Goal: Contribute content: Add original content to the website for others to see

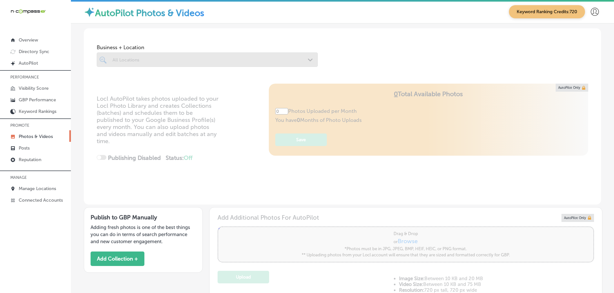
type input "5"
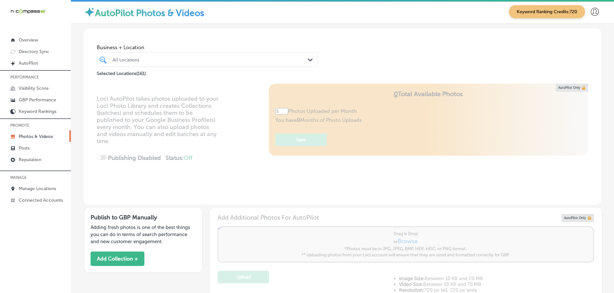
click at [308, 60] on icon "Path Created with Sketch." at bounding box center [310, 60] width 5 height 3
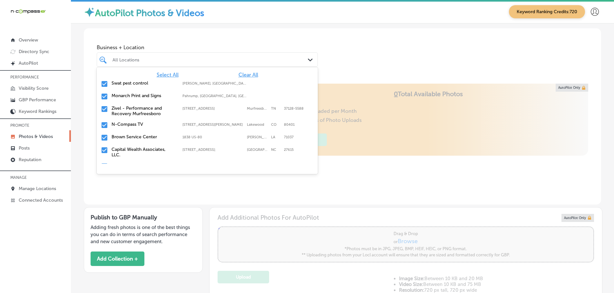
click at [244, 77] on span "Clear All" at bounding box center [248, 75] width 20 height 6
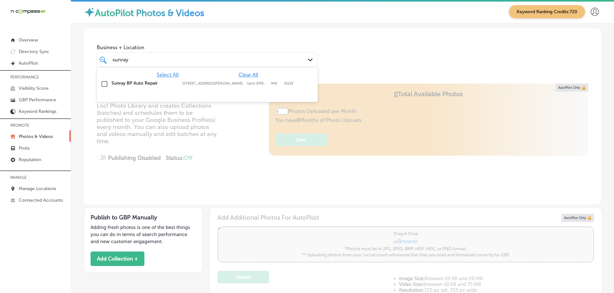
click at [153, 82] on label "Sunray BP Auto Repair" at bounding box center [143, 83] width 64 height 5
type input "sunray"
click at [351, 78] on div "Business + Location option [STREET_ADDRESS][PERSON_NAME]. option [STREET_ADDRES…" at bounding box center [342, 55] width 517 height 55
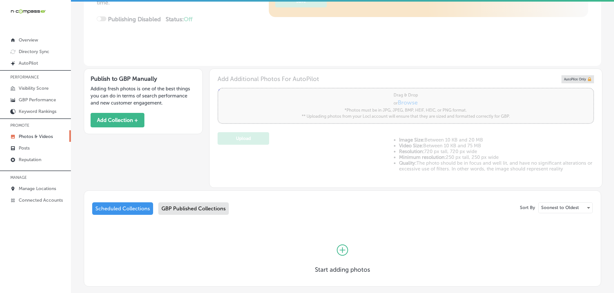
scroll to position [176, 0]
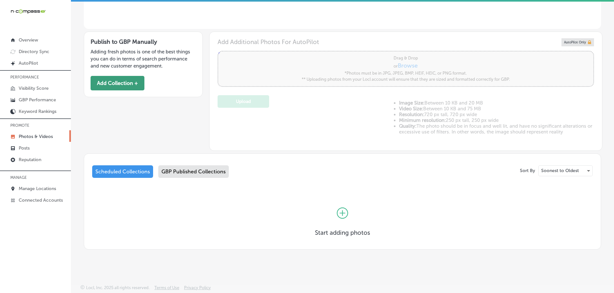
click at [128, 84] on button "Add Collection +" at bounding box center [118, 83] width 54 height 14
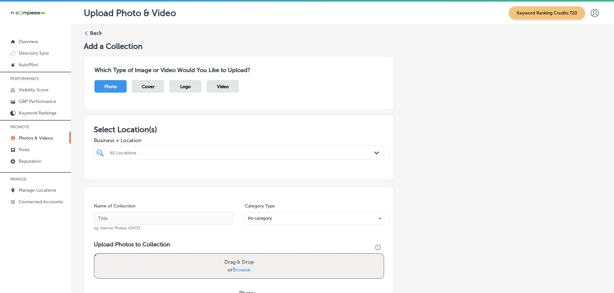
click at [369, 152] on div "All Locations Path Created with Sketch." at bounding box center [239, 153] width 290 height 10
click at [153, 176] on label "Sunray BP Auto Repair" at bounding box center [151, 176] width 85 height 5
type input "sunray"
click at [215, 127] on h3 "Select Location(s)" at bounding box center [239, 129] width 290 height 9
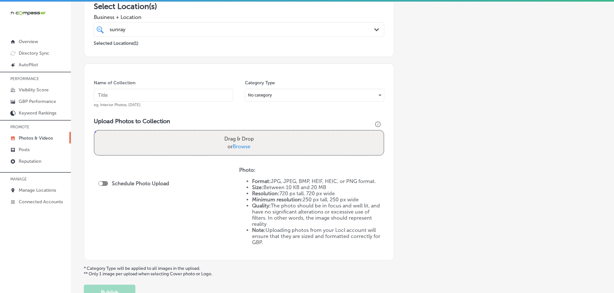
scroll to position [129, 0]
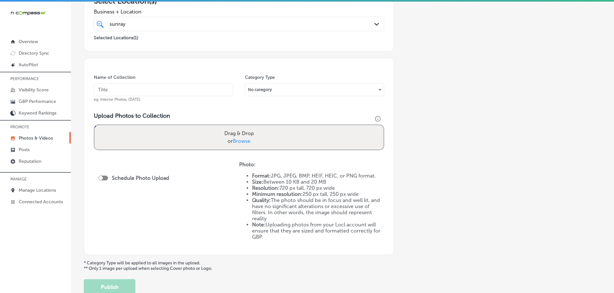
click at [248, 141] on span "Browse" at bounding box center [242, 141] width 18 height 6
click at [248, 127] on input "Drag & Drop or Browse" at bounding box center [238, 126] width 289 height 2
type input "C:\fakepath\Sunray BP (4).png"
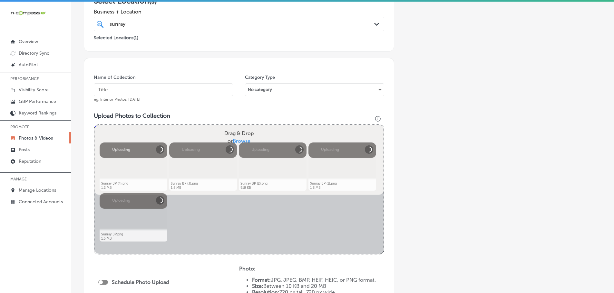
click at [181, 89] on input "text" at bounding box center [163, 89] width 139 height 13
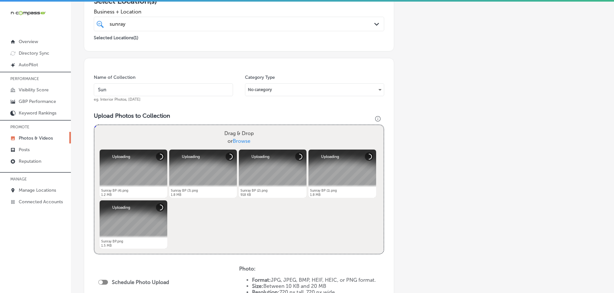
type input "Sunray BP Auto Repair"
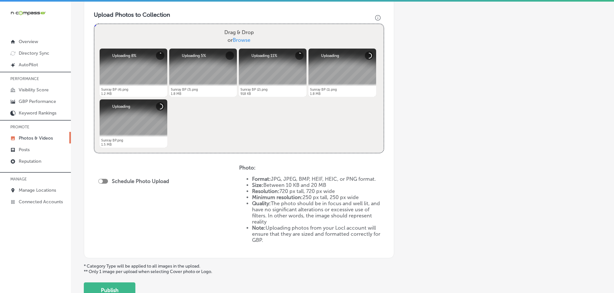
scroll to position [258, 0]
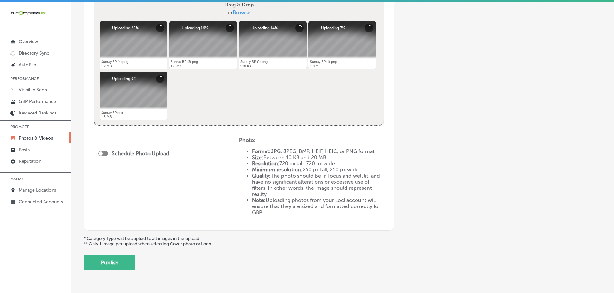
click at [102, 152] on div at bounding box center [101, 154] width 4 height 4
checkbox input "true"
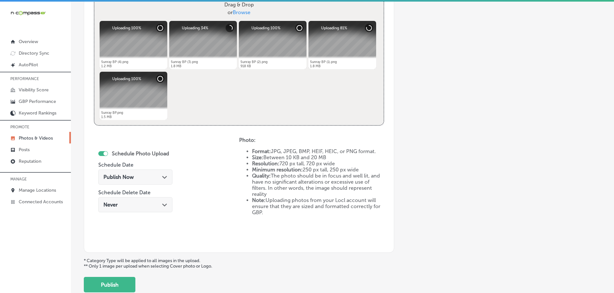
click at [159, 177] on div "Publish Now Path Created with Sketch." at bounding box center [135, 177] width 64 height 6
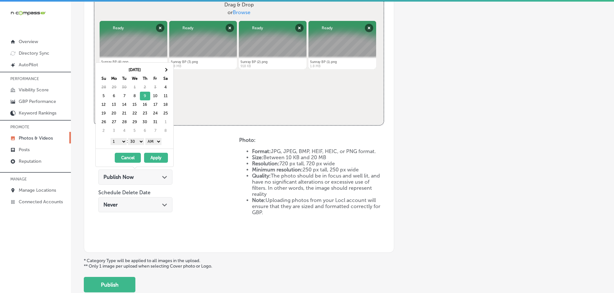
click at [118, 145] on select "1 2 3 4 5 6 7 8 9 10 11 12" at bounding box center [118, 141] width 16 height 7
click at [136, 141] on select "00 10 20 30 40 50" at bounding box center [136, 141] width 16 height 7
click at [153, 142] on select "AM PM" at bounding box center [153, 141] width 16 height 7
click at [157, 156] on button "Apply" at bounding box center [156, 158] width 24 height 10
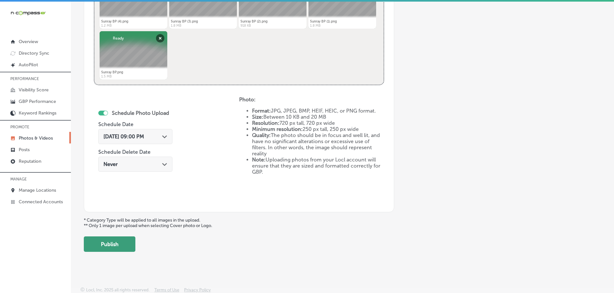
scroll to position [299, 0]
click at [120, 248] on button "Publish" at bounding box center [110, 243] width 52 height 15
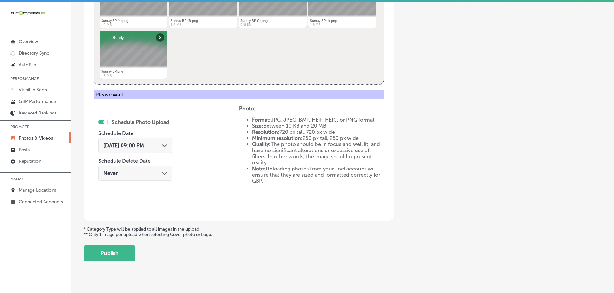
scroll to position [195, 0]
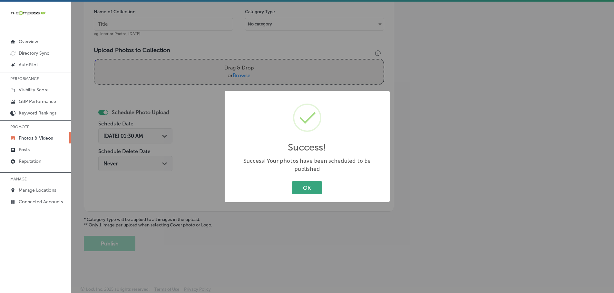
click at [306, 183] on button "OK" at bounding box center [307, 187] width 30 height 13
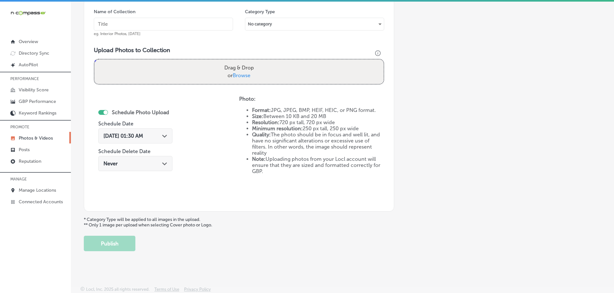
click at [242, 76] on span "Browse" at bounding box center [242, 75] width 18 height 6
click at [242, 62] on input "Drag & Drop or Browse" at bounding box center [238, 61] width 289 height 2
type input "C:\fakepath\Sunray BP (9).png"
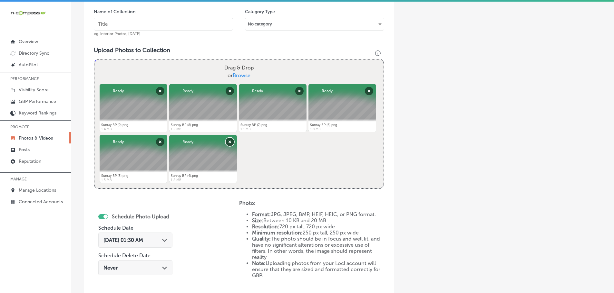
click at [227, 141] on button "Remove" at bounding box center [229, 142] width 8 height 8
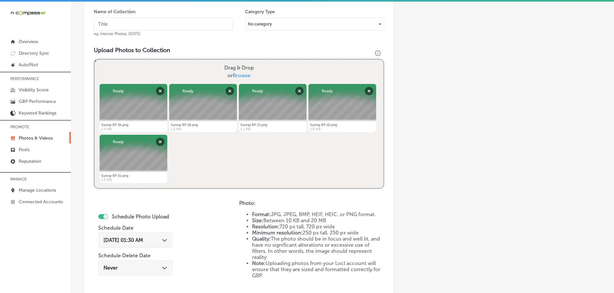
click at [283, 149] on div "Powered by PQINA Drag & Drop or Browse Sunray BP (9).png Abort Retry Remove Upl…" at bounding box center [238, 124] width 289 height 129
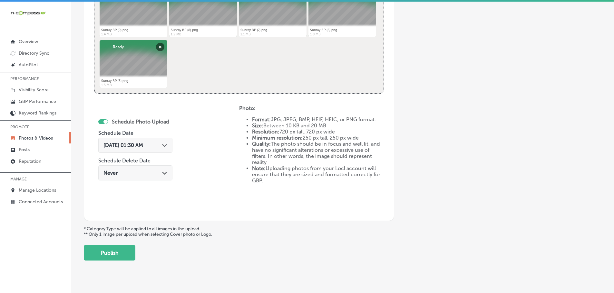
scroll to position [299, 0]
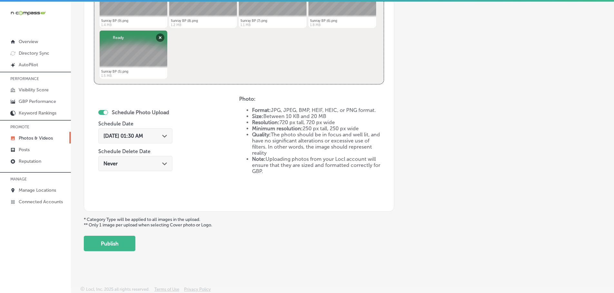
click at [164, 134] on div "Path Created with Sketch." at bounding box center [164, 135] width 5 height 5
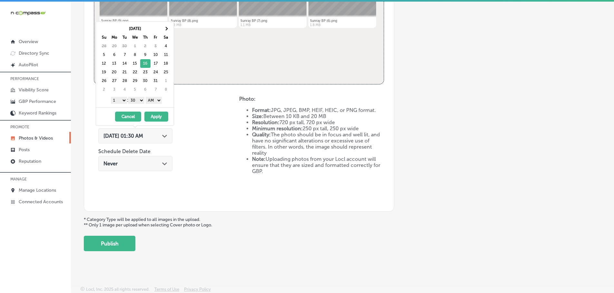
click at [122, 99] on select "1 2 3 4 5 6 7 8 9 10 11 12" at bounding box center [119, 100] width 16 height 7
click at [138, 101] on select "00 10 20 30 40 50" at bounding box center [136, 100] width 16 height 7
click at [151, 101] on select "AM PM" at bounding box center [154, 100] width 16 height 7
click at [156, 114] on button "Apply" at bounding box center [156, 117] width 24 height 10
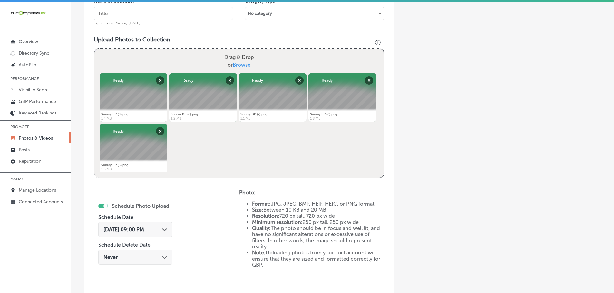
scroll to position [202, 0]
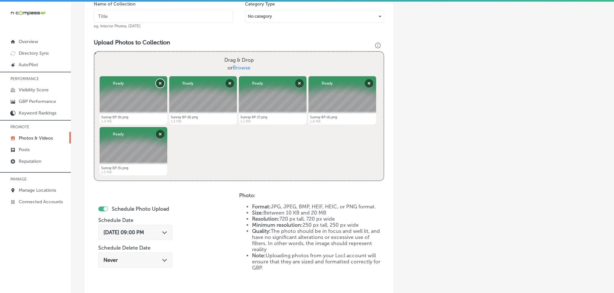
click at [159, 82] on button "Remove" at bounding box center [160, 83] width 8 height 8
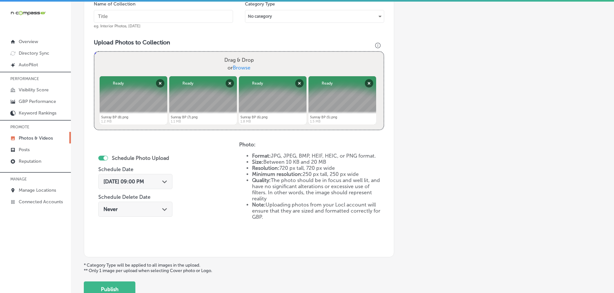
click at [244, 66] on span "Browse" at bounding box center [242, 68] width 18 height 6
click at [244, 54] on input "Drag & Drop or Browse" at bounding box center [238, 53] width 289 height 2
type input "C:\fakepath\Sunray BP (10).png"
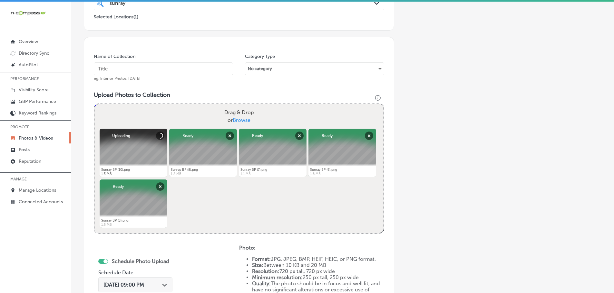
scroll to position [138, 0]
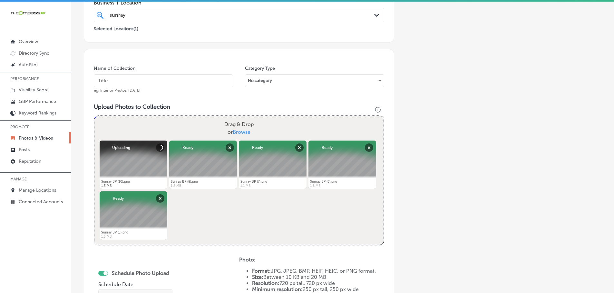
click at [158, 83] on input "text" at bounding box center [163, 80] width 139 height 13
type input "Sunray BP Auto Repair"
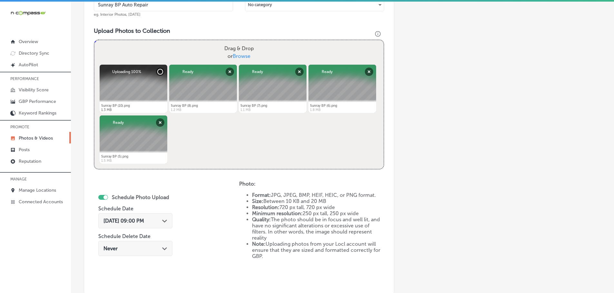
scroll to position [235, 0]
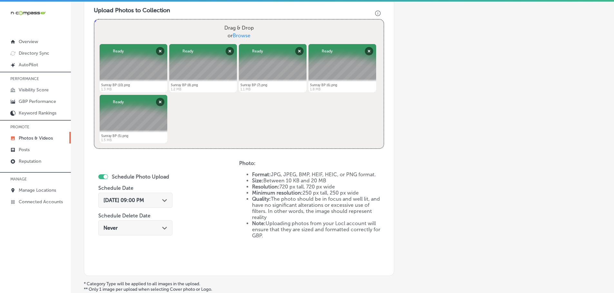
click at [165, 200] on polygon at bounding box center [164, 200] width 5 height 3
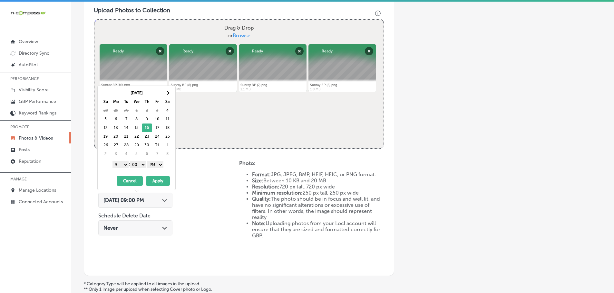
click at [157, 183] on button "Apply" at bounding box center [158, 181] width 24 height 10
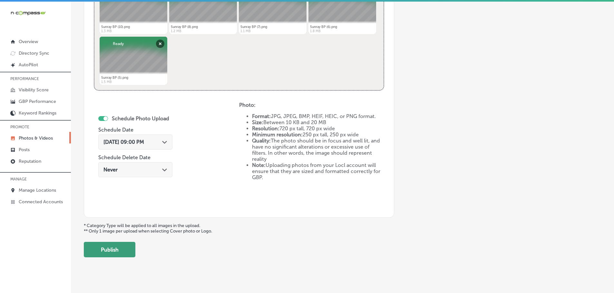
scroll to position [299, 0]
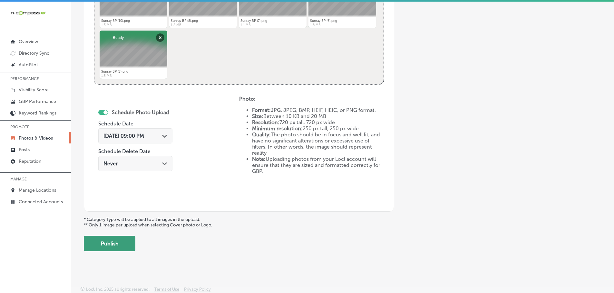
click at [107, 247] on button "Publish" at bounding box center [110, 243] width 52 height 15
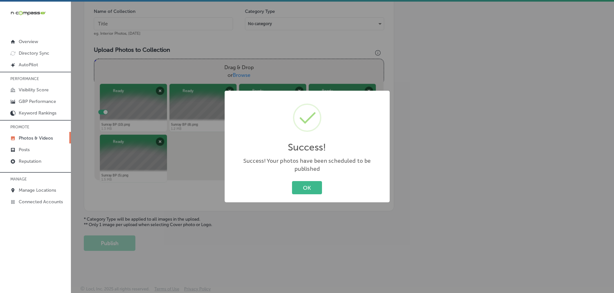
scroll to position [195, 0]
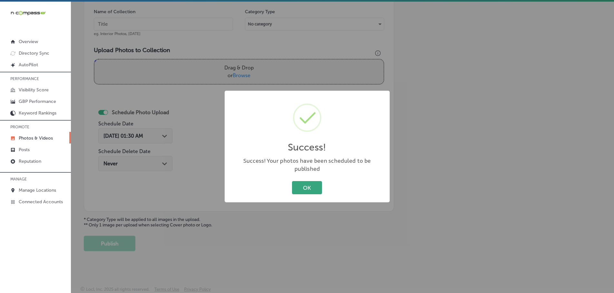
click at [311, 185] on button "OK" at bounding box center [307, 187] width 30 height 13
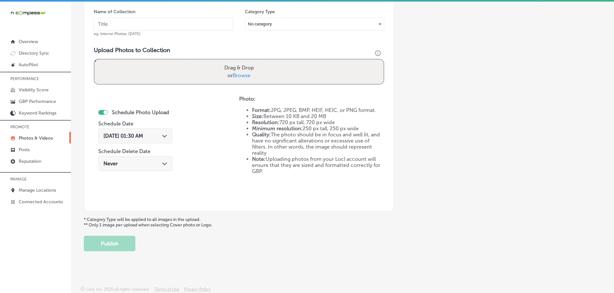
click at [246, 77] on span "Browse" at bounding box center [242, 75] width 18 height 6
click at [246, 62] on input "Drag & Drop or Browse" at bounding box center [238, 61] width 289 height 2
type input "C:\fakepath\Sunray BP (14).png"
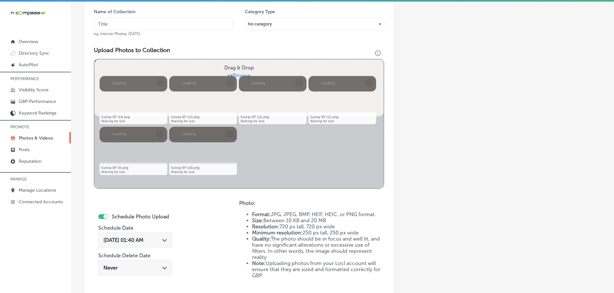
click at [165, 27] on input "text" at bounding box center [163, 24] width 139 height 13
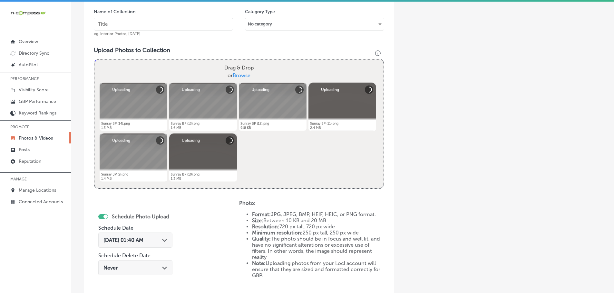
type input "S"
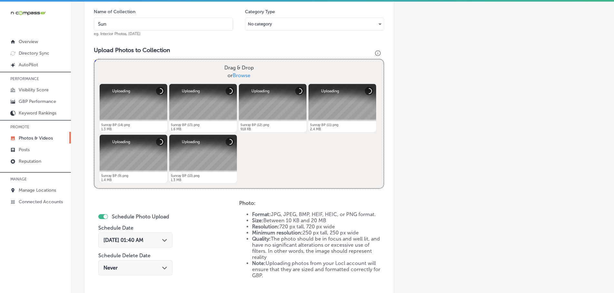
type input "Sunray BP Auto Repair"
click at [165, 242] on div "Path Created with Sketch." at bounding box center [164, 239] width 5 height 5
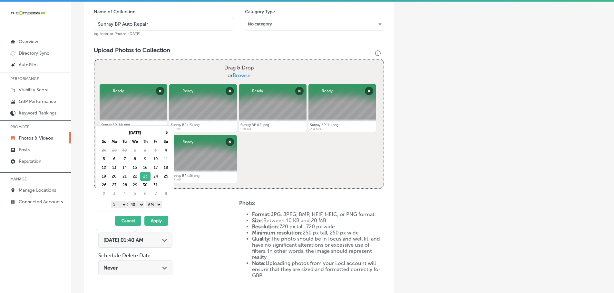
click at [120, 205] on select "1 2 3 4 5 6 7 8 9 10 11 12" at bounding box center [119, 204] width 16 height 7
click at [138, 202] on select "00 10 20 30 40 50" at bounding box center [136, 204] width 16 height 7
drag, startPoint x: 146, startPoint y: 208, endPoint x: 157, endPoint y: 206, distance: 11.0
click at [157, 206] on select "AM PM" at bounding box center [154, 204] width 16 height 7
click at [156, 219] on button "Apply" at bounding box center [156, 221] width 24 height 10
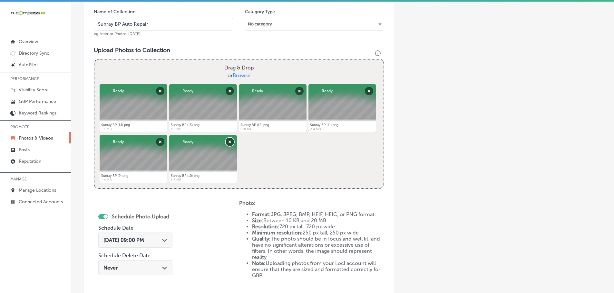
click at [228, 142] on button "Remove" at bounding box center [229, 142] width 8 height 8
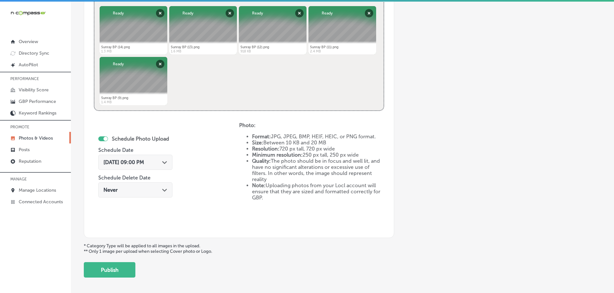
scroll to position [291, 0]
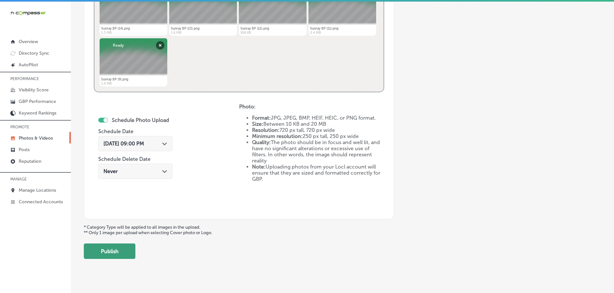
click at [114, 251] on button "Publish" at bounding box center [110, 251] width 52 height 15
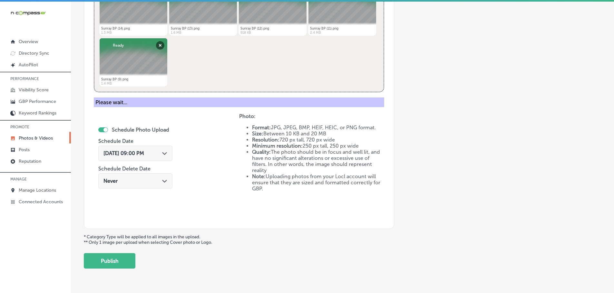
scroll to position [195, 0]
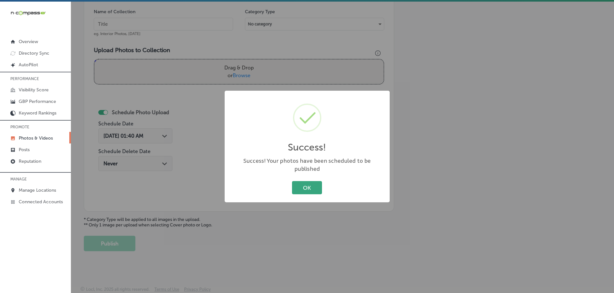
click at [303, 182] on button "OK" at bounding box center [307, 187] width 30 height 13
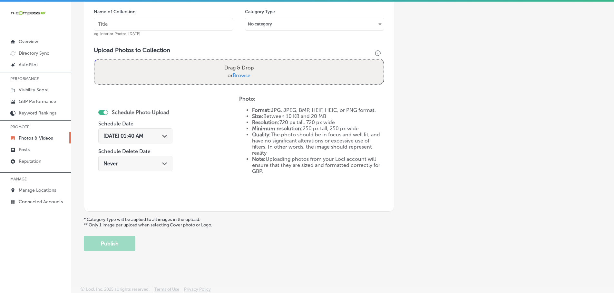
click at [246, 77] on span "Browse" at bounding box center [242, 75] width 18 height 6
click at [246, 62] on input "Drag & Drop or Browse" at bounding box center [238, 61] width 289 height 2
type input "C:\fakepath\Sunray BP (19).png"
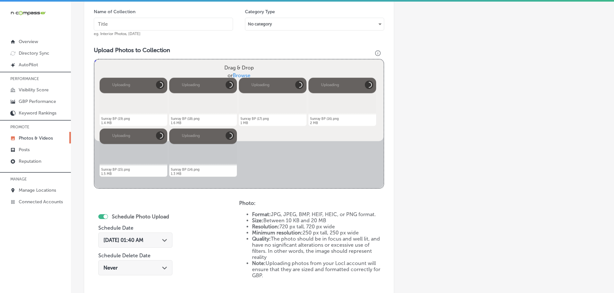
click at [159, 27] on input "text" at bounding box center [163, 24] width 139 height 13
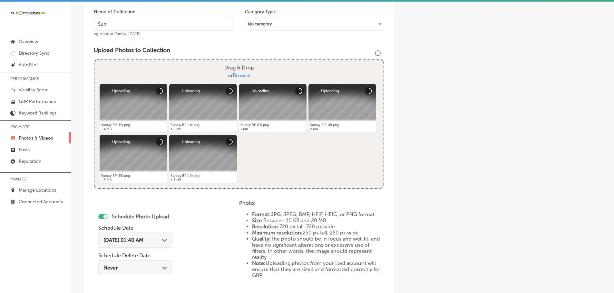
type input "Sunray BP Auto Repair"
click at [163, 239] on div "Path Created with Sketch." at bounding box center [164, 239] width 5 height 5
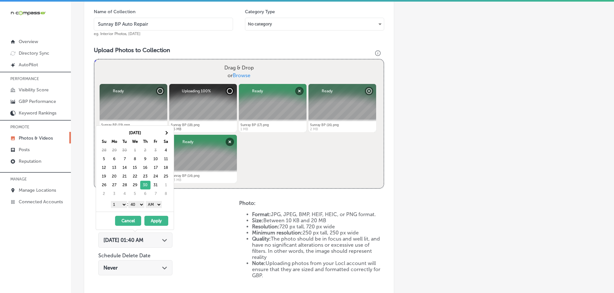
click at [118, 207] on select "1 2 3 4 5 6 7 8 9 10 11 12" at bounding box center [119, 204] width 16 height 7
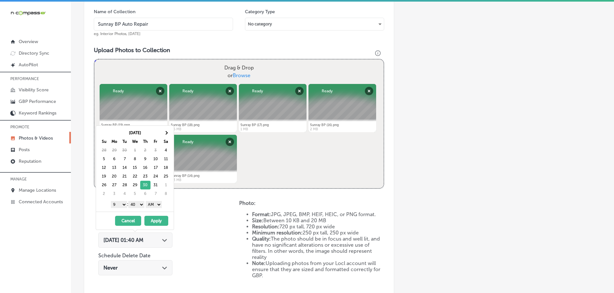
click at [135, 207] on select "00 10 20 30 40 50" at bounding box center [136, 204] width 16 height 7
click at [157, 206] on select "AM PM" at bounding box center [154, 204] width 16 height 7
click at [156, 220] on button "Apply" at bounding box center [156, 221] width 24 height 10
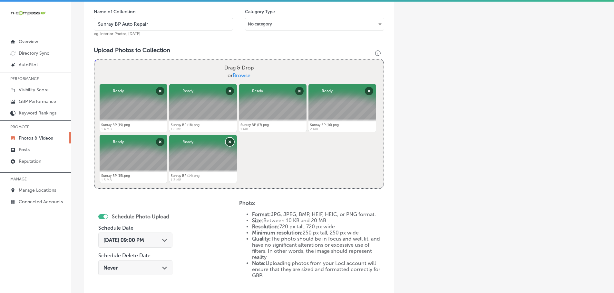
click at [228, 142] on button "Remove" at bounding box center [229, 142] width 8 height 8
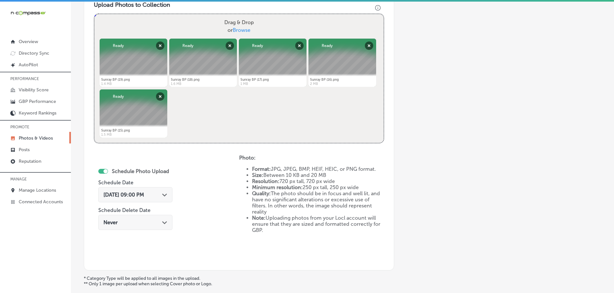
scroll to position [299, 0]
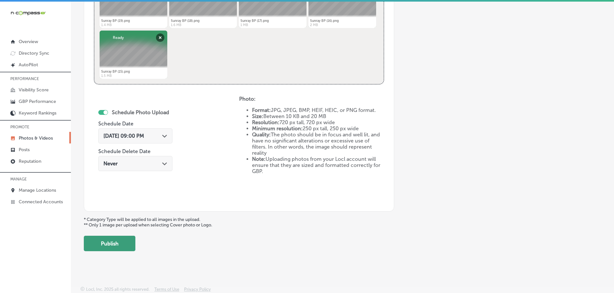
click at [115, 239] on button "Publish" at bounding box center [110, 243] width 52 height 15
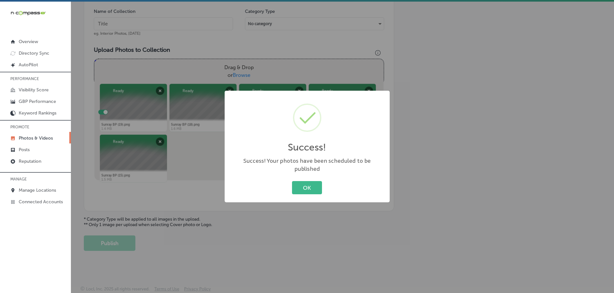
scroll to position [195, 0]
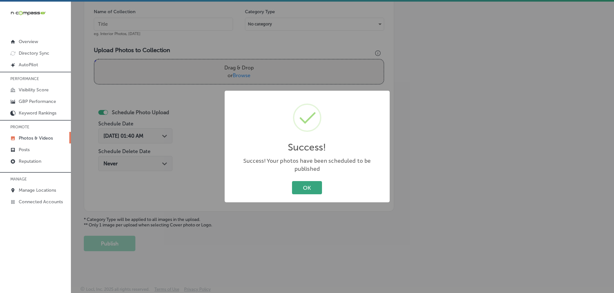
click at [302, 181] on button "OK" at bounding box center [307, 187] width 30 height 13
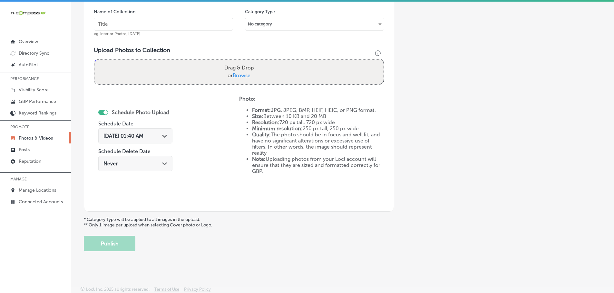
click at [240, 75] on span "Browse" at bounding box center [242, 75] width 18 height 6
click at [240, 62] on input "Drag & Drop or Browse" at bounding box center [238, 61] width 289 height 2
type input "C:\fakepath\Sunray BP (24).png"
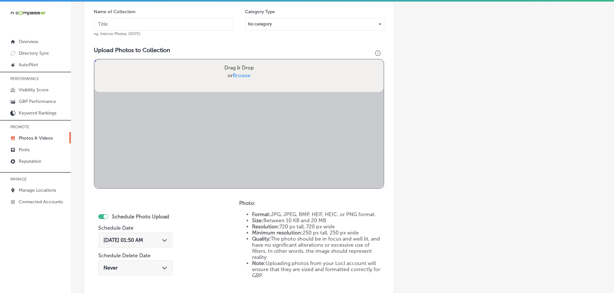
click at [160, 22] on input "text" at bounding box center [163, 24] width 139 height 13
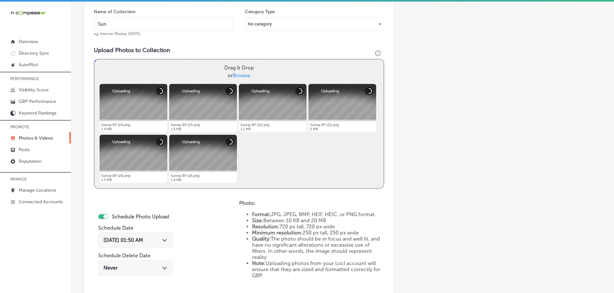
type input "Sunray BP Auto Repair"
click at [164, 245] on div "[DATE] 01:50 AM Path Created with Sketch." at bounding box center [135, 240] width 74 height 15
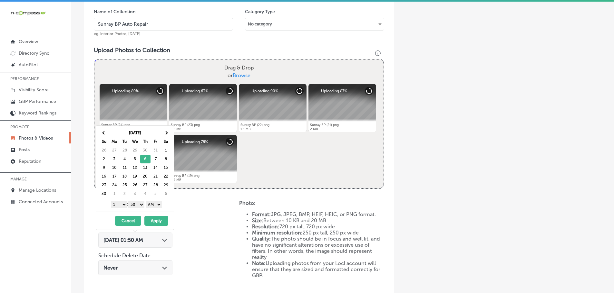
click at [116, 204] on select "1 2 3 4 5 6 7 8 9 10 11 12" at bounding box center [119, 204] width 16 height 7
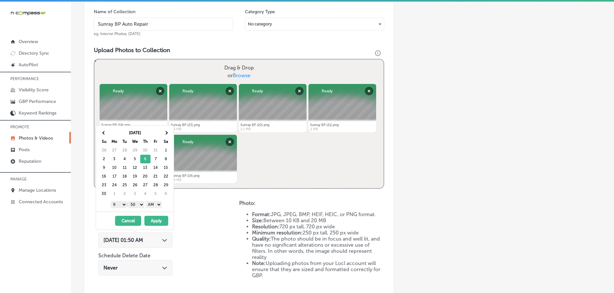
click at [135, 204] on select "00 10 20 30 40 50" at bounding box center [136, 204] width 16 height 7
click at [150, 206] on select "AM PM" at bounding box center [154, 204] width 16 height 7
click at [147, 201] on select "AM PM" at bounding box center [154, 204] width 16 height 7
click at [154, 201] on div "1 2 3 4 5 6 7 8 9 10 11 12 : 00 10 20 30 40 50 AM PM" at bounding box center [136, 205] width 75 height 10
click at [153, 204] on select "AM PM" at bounding box center [154, 204] width 16 height 7
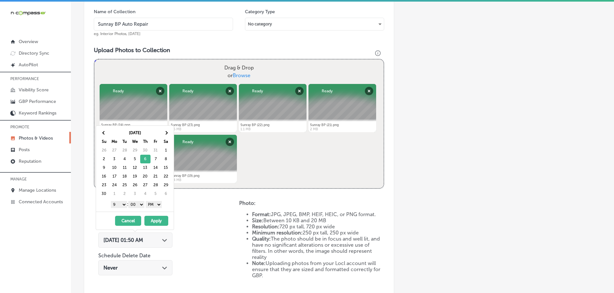
click at [157, 220] on button "Apply" at bounding box center [156, 221] width 24 height 10
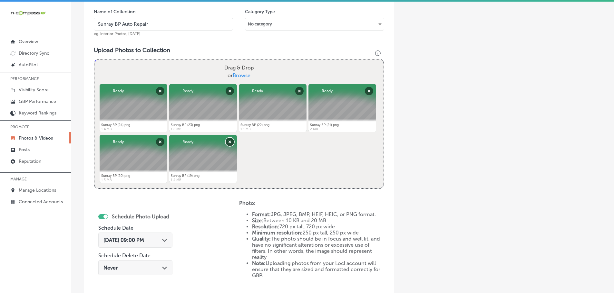
click at [227, 141] on button "Remove" at bounding box center [229, 142] width 8 height 8
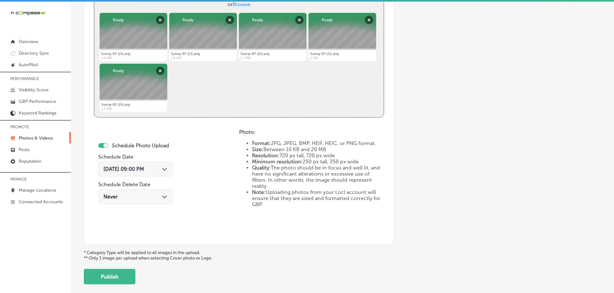
scroll to position [291, 0]
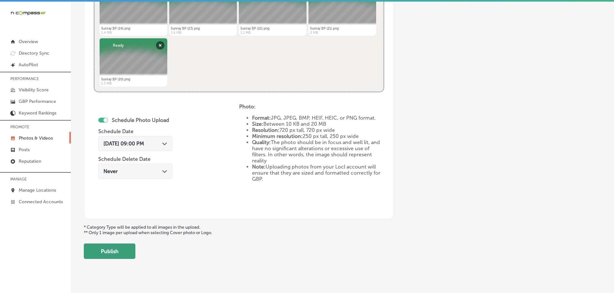
click at [120, 251] on button "Publish" at bounding box center [110, 251] width 52 height 15
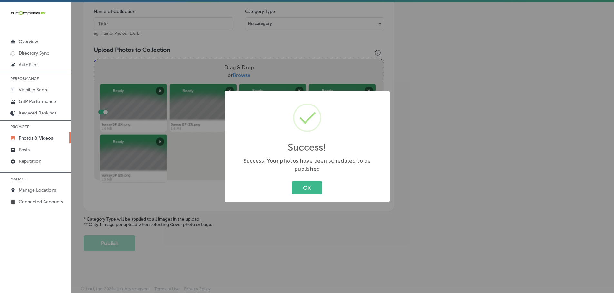
scroll to position [195, 0]
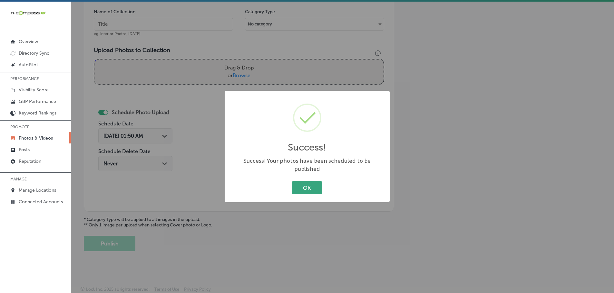
click at [303, 181] on button "OK" at bounding box center [307, 187] width 30 height 13
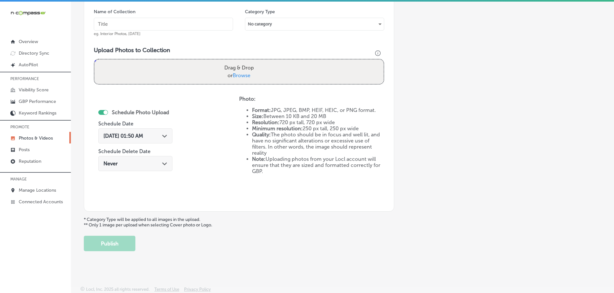
click at [243, 75] on span "Browse" at bounding box center [242, 75] width 18 height 6
click at [243, 62] on input "Drag & Drop or Browse" at bounding box center [238, 61] width 289 height 2
type input "C:\fakepath\Sunray BP (29).png"
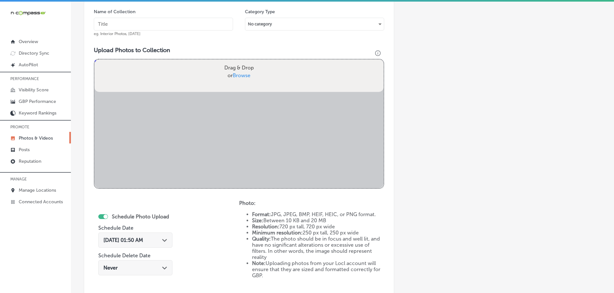
click at [154, 25] on input "text" at bounding box center [163, 24] width 139 height 13
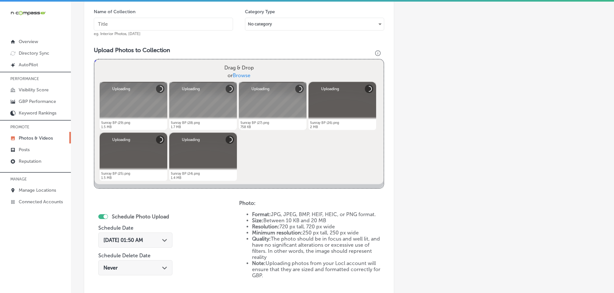
type input "x"
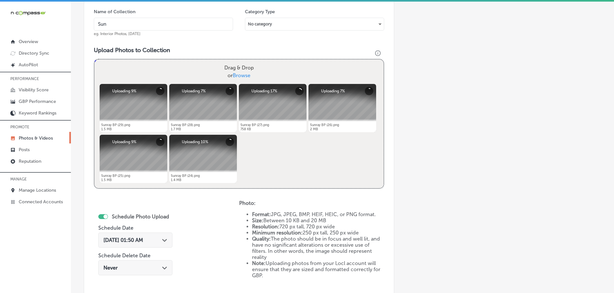
type input "Sunray BP Auto Repair"
click at [161, 242] on div "[DATE] 01:50 AM Path Created with Sketch." at bounding box center [135, 240] width 64 height 6
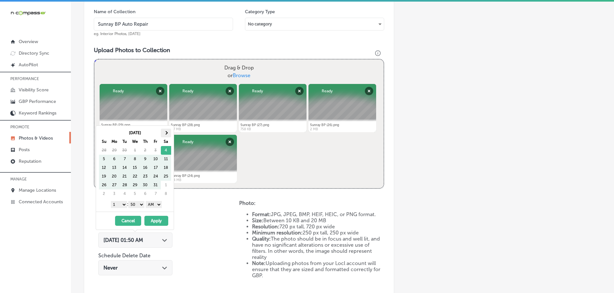
click at [167, 133] on span at bounding box center [166, 133] width 4 height 4
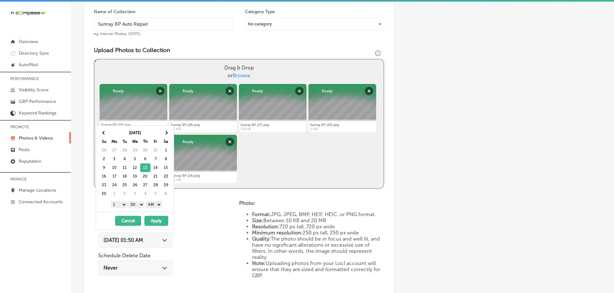
click at [116, 204] on select "1 2 3 4 5 6 7 8 9 10 11 12" at bounding box center [119, 204] width 16 height 7
click at [135, 206] on select "00 10 20 30 40 50" at bounding box center [136, 204] width 16 height 7
click at [152, 204] on select "AM PM" at bounding box center [154, 204] width 16 height 7
click at [155, 218] on button "Apply" at bounding box center [156, 221] width 24 height 10
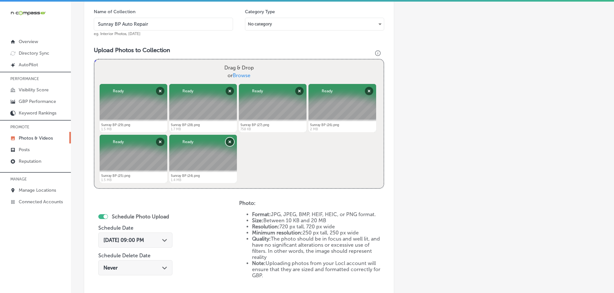
click at [227, 140] on button "Remove" at bounding box center [229, 142] width 8 height 8
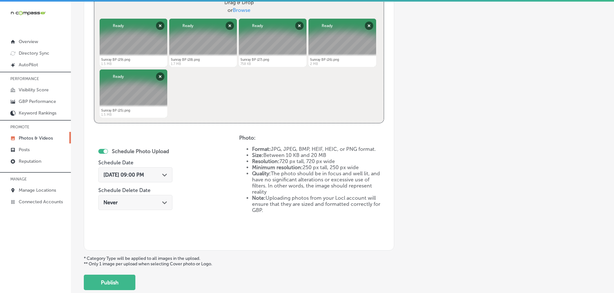
scroll to position [291, 0]
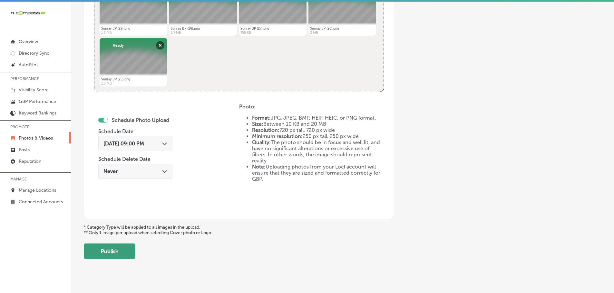
click at [112, 249] on button "Publish" at bounding box center [110, 251] width 52 height 15
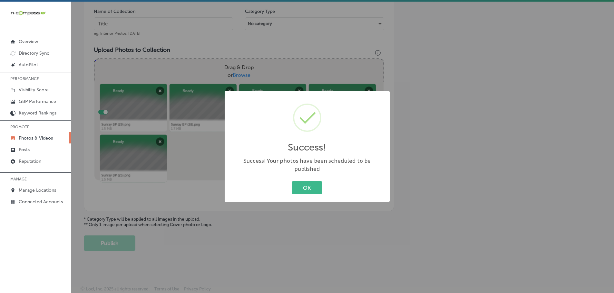
scroll to position [195, 0]
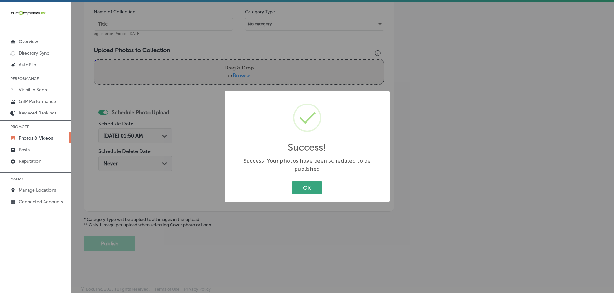
click at [307, 183] on button "OK" at bounding box center [307, 187] width 30 height 13
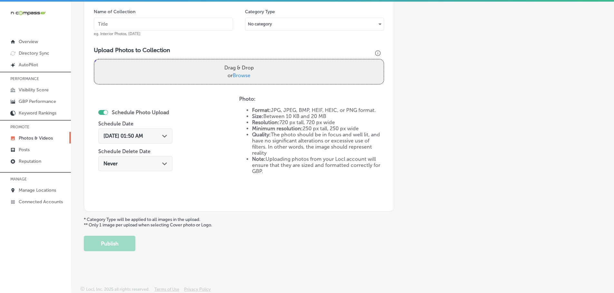
click at [240, 75] on span "Browse" at bounding box center [242, 75] width 18 height 6
click at [240, 62] on input "Drag & Drop or Browse" at bounding box center [238, 61] width 289 height 2
type input "C:\fakepath\Sunray BP (34).png"
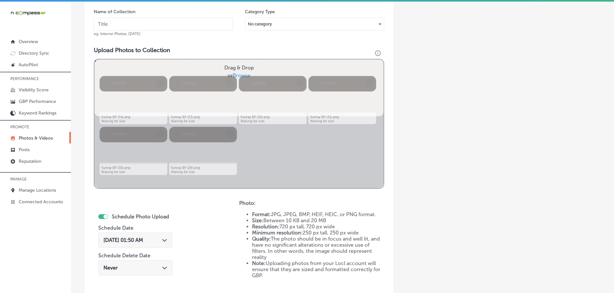
click at [191, 20] on input "text" at bounding box center [163, 24] width 139 height 13
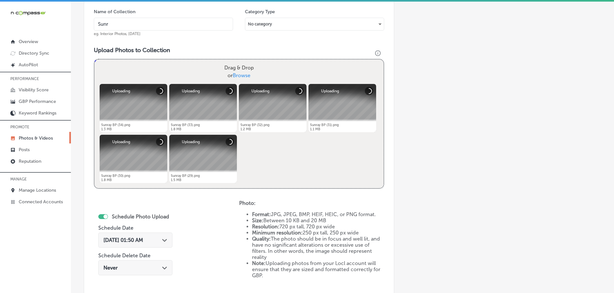
type input "Sunray BP Auto Repair"
click at [163, 241] on polygon at bounding box center [164, 240] width 5 height 3
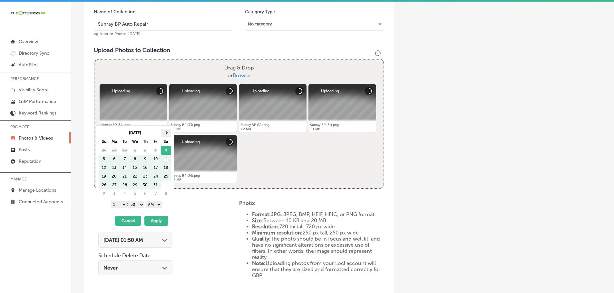
click at [167, 136] on th at bounding box center [166, 133] width 10 height 9
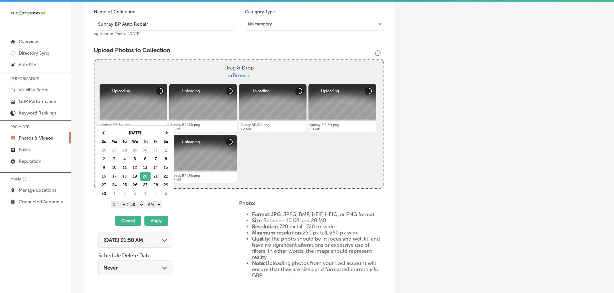
click at [118, 205] on select "1 2 3 4 5 6 7 8 9 10 11 12" at bounding box center [119, 204] width 16 height 7
click at [139, 206] on select "00 10 20 30 40 50" at bounding box center [136, 204] width 16 height 7
click at [152, 204] on select "AM PM" at bounding box center [154, 204] width 16 height 7
click at [155, 219] on button "Apply" at bounding box center [156, 221] width 24 height 10
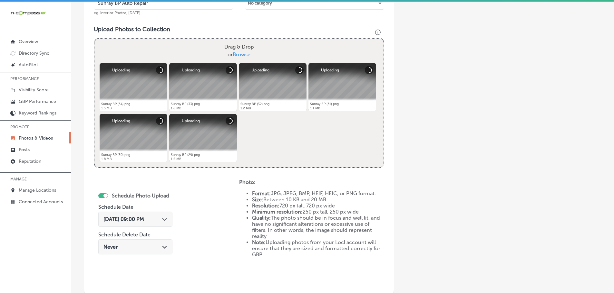
scroll to position [227, 0]
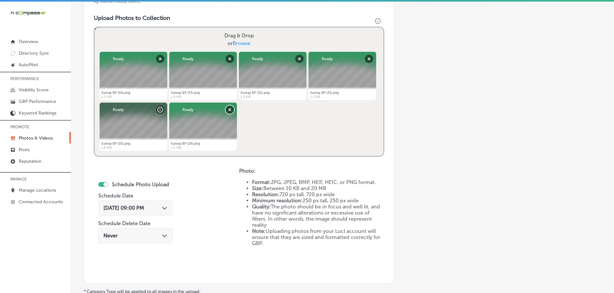
click at [230, 109] on button "Remove" at bounding box center [229, 110] width 8 height 8
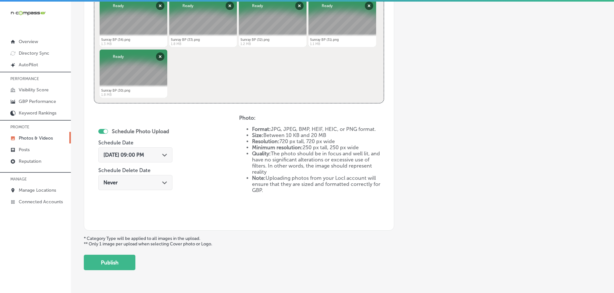
scroll to position [299, 0]
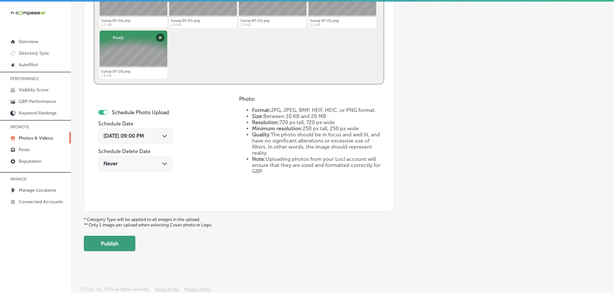
click at [112, 242] on button "Publish" at bounding box center [110, 243] width 52 height 15
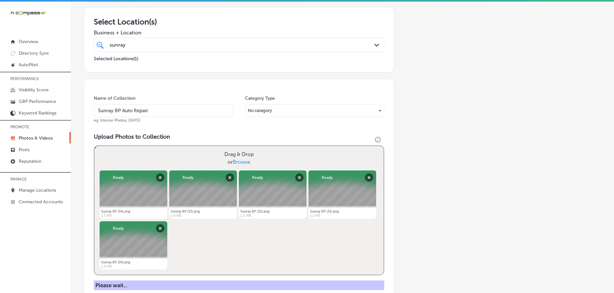
scroll to position [106, 0]
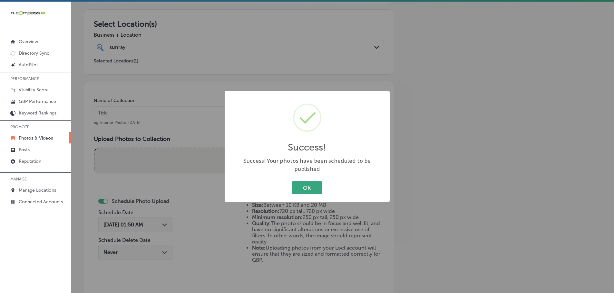
click at [298, 181] on button "OK" at bounding box center [307, 187] width 30 height 13
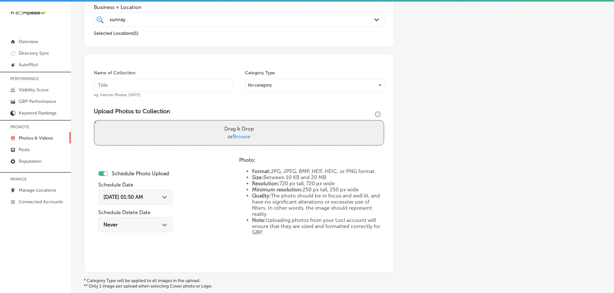
scroll to position [195, 0]
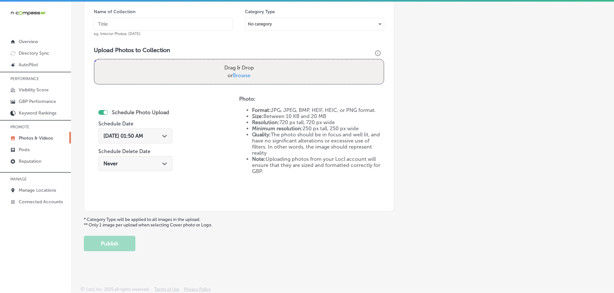
click at [242, 73] on span "Browse" at bounding box center [242, 75] width 18 height 6
click at [242, 62] on input "Drag & Drop or Browse" at bounding box center [238, 61] width 289 height 2
type input "C:\fakepath\Sunray BP (39).png"
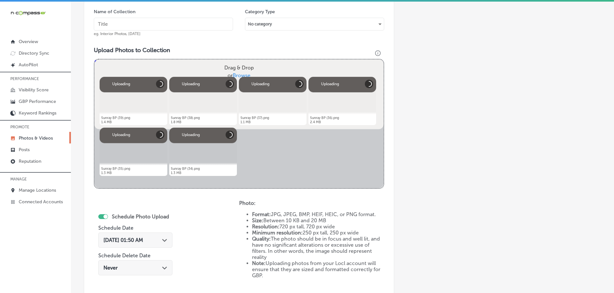
click at [157, 24] on input "text" at bounding box center [163, 24] width 139 height 13
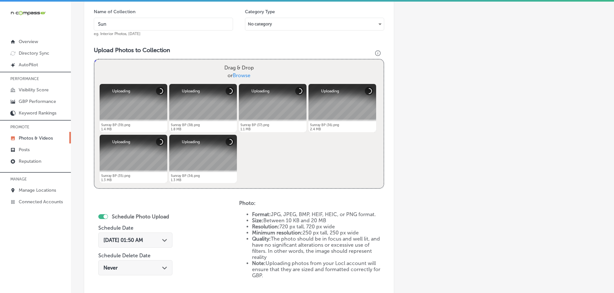
type input "Sunray BP Auto Repair"
click at [162, 241] on icon "Path Created with Sketch." at bounding box center [164, 240] width 5 height 3
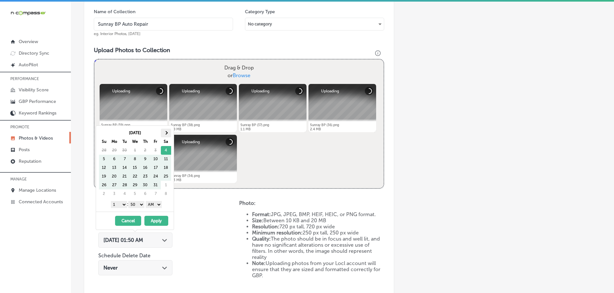
click at [167, 130] on th at bounding box center [166, 133] width 10 height 9
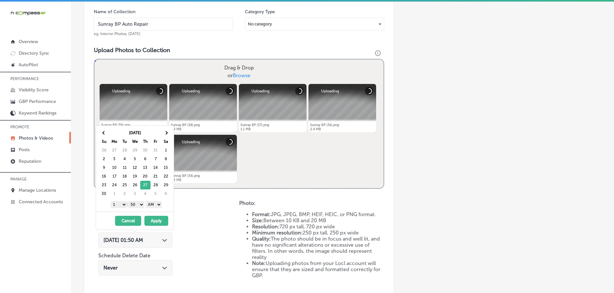
click at [117, 205] on select "1 2 3 4 5 6 7 8 9 10 11 12" at bounding box center [119, 204] width 16 height 7
click at [135, 204] on select "00 10 20 30 40 50" at bounding box center [136, 204] width 16 height 7
click at [157, 205] on select "AM PM" at bounding box center [154, 204] width 16 height 7
click at [154, 219] on button "Apply" at bounding box center [156, 221] width 24 height 10
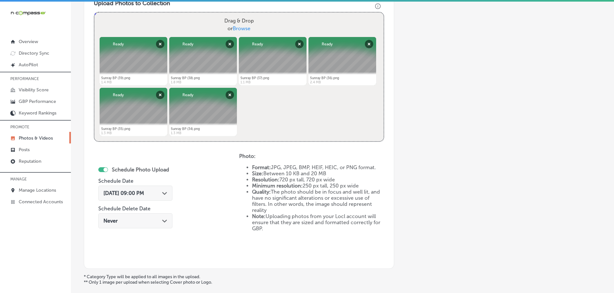
scroll to position [227, 0]
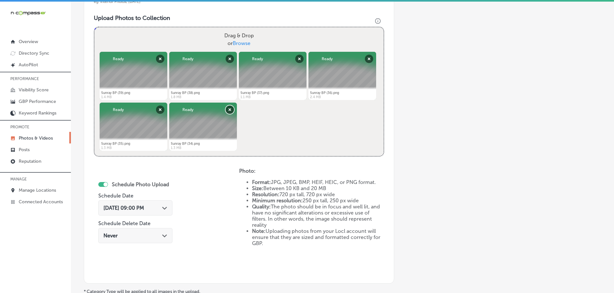
click at [229, 108] on button "Remove" at bounding box center [229, 110] width 8 height 8
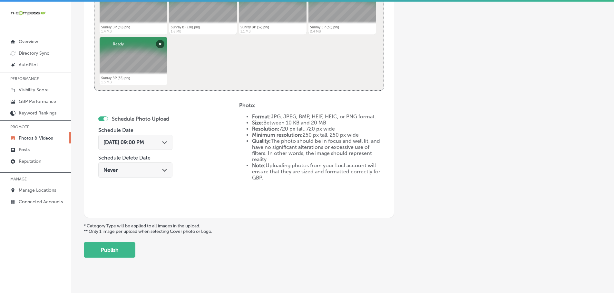
scroll to position [299, 0]
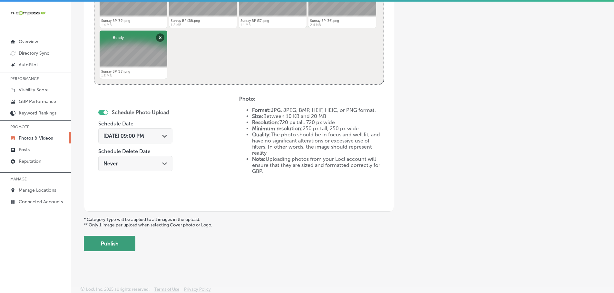
click at [112, 243] on button "Publish" at bounding box center [110, 243] width 52 height 15
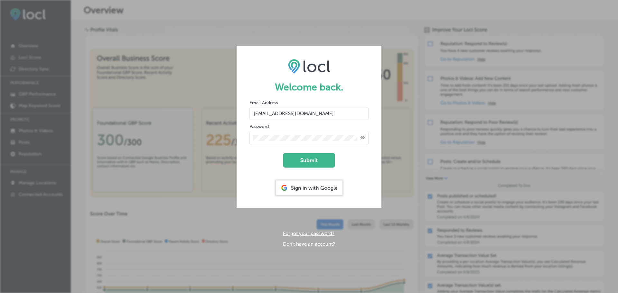
drag, startPoint x: 308, startPoint y: 113, endPoint x: 242, endPoint y: 113, distance: 66.7
click at [242, 113] on form "Welcome back. Email Address dms@n-compass.biz Password Created with Sketch. Sub…" at bounding box center [309, 127] width 145 height 162
type input "v.keishadelarosa@gmail.com"
click at [285, 143] on div "Created with Sketch." at bounding box center [309, 138] width 119 height 14
click at [362, 138] on icon "Toggle password visibility" at bounding box center [362, 138] width 5 height 4
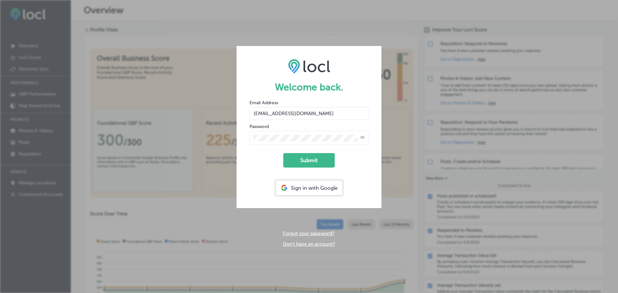
click at [244, 138] on form "Welcome back. Email Address v.keishadelarosa@gmail.com Password Submit Sign in …" at bounding box center [309, 127] width 145 height 162
click at [330, 160] on button "Submit" at bounding box center [309, 160] width 52 height 14
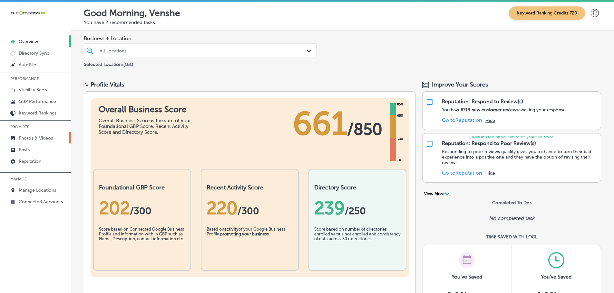
click at [34, 135] on link "Photos & Videos" at bounding box center [35, 138] width 71 height 12
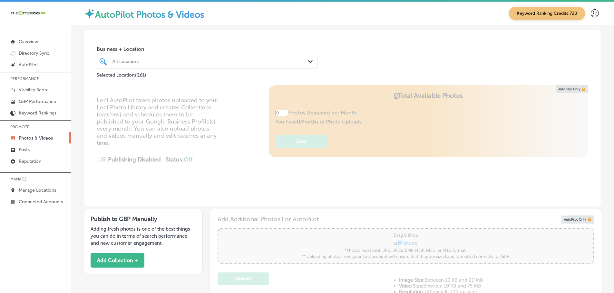
type input "5"
click at [308, 60] on div "Path Created with Sketch." at bounding box center [311, 61] width 7 height 7
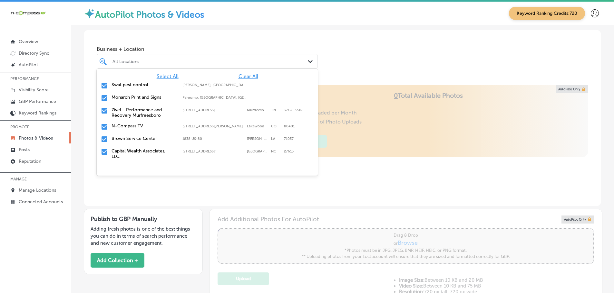
click at [238, 78] on span "Clear All" at bounding box center [248, 76] width 20 height 6
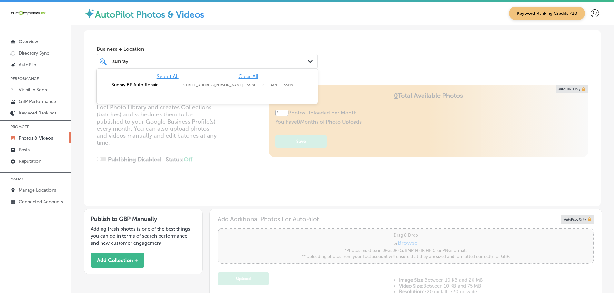
click at [128, 87] on label "Sunray BP Auto Repair" at bounding box center [143, 84] width 64 height 5
type input "sunray"
click at [366, 63] on div "Business + Location option 344 Ruth Street North, selected. option 344 Ruth Str…" at bounding box center [342, 54] width 517 height 49
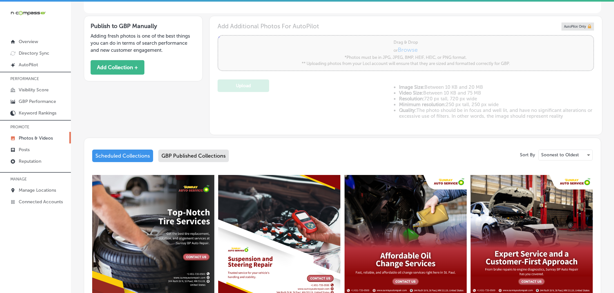
scroll to position [161, 0]
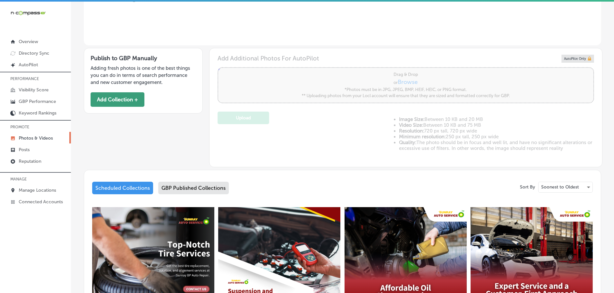
click at [139, 100] on button "Add Collection +" at bounding box center [118, 99] width 54 height 14
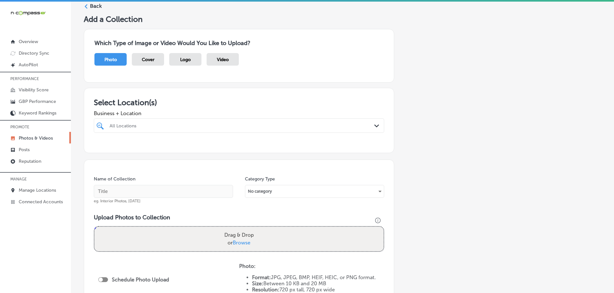
scroll to position [64, 0]
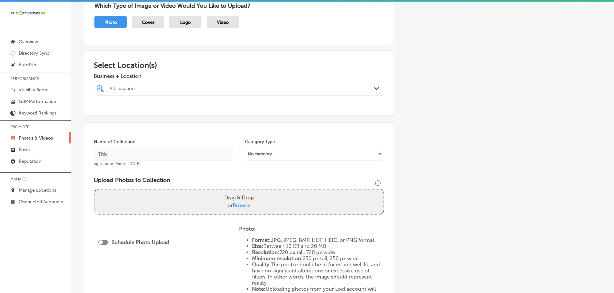
click at [360, 85] on div "All Locations" at bounding box center [238, 88] width 265 height 10
click at [134, 115] on div "Sunray BP Auto Repair 344 Ruth Street North, Saint Paul, MN, 55119 344 Ruth Str…" at bounding box center [238, 113] width 285 height 10
type input "sunray"
click at [214, 69] on h3 "Select Location(s)" at bounding box center [239, 65] width 290 height 9
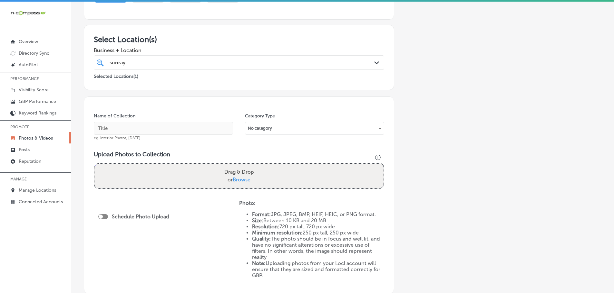
scroll to position [129, 0]
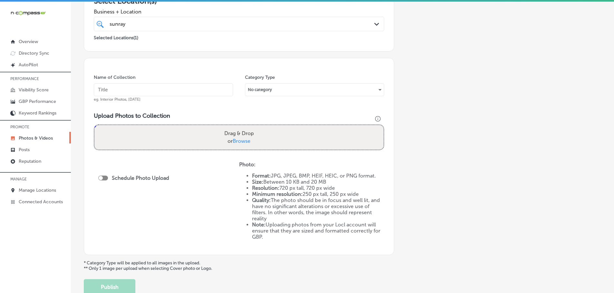
click at [244, 145] on label "Drag & Drop or Browse" at bounding box center [239, 137] width 35 height 21
click at [244, 127] on input "Drag & Drop or Browse" at bounding box center [238, 126] width 289 height 2
type input "C:\fakepath\Sunray BP (39).png"
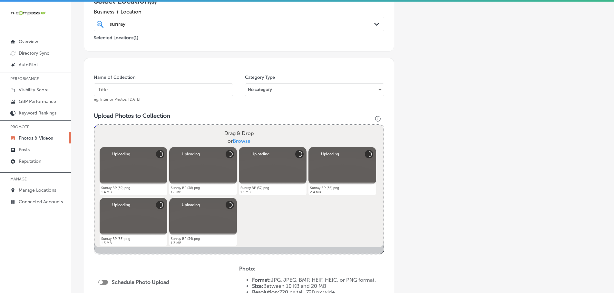
click at [158, 91] on input "text" at bounding box center [163, 89] width 139 height 13
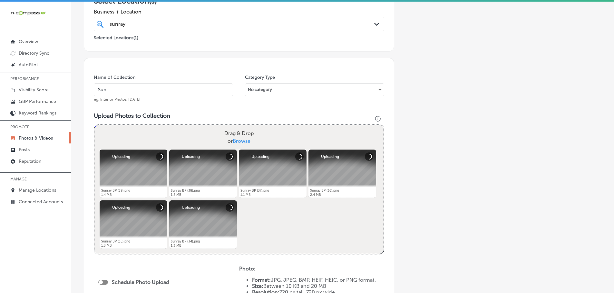
type input "Sunray BP Auto Repair"
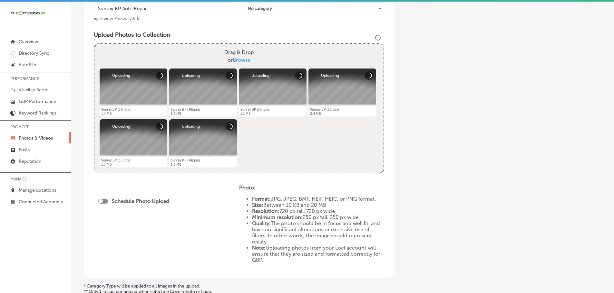
scroll to position [225, 0]
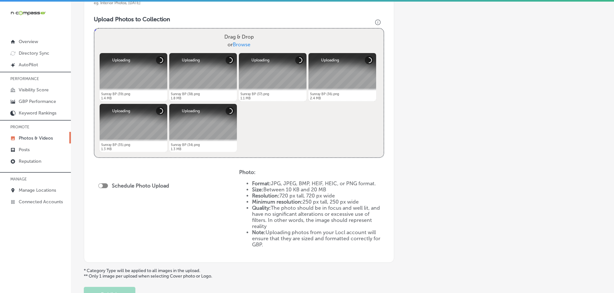
click at [103, 186] on div at bounding box center [103, 186] width 10 height 5
checkbox input "true"
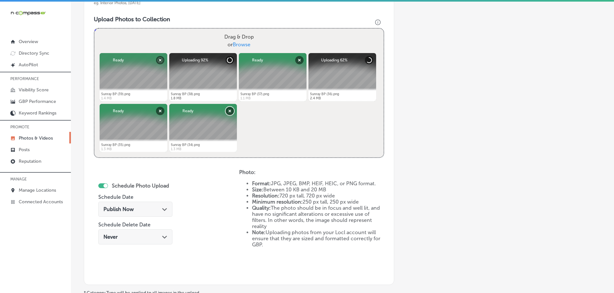
click at [229, 111] on button "Remove" at bounding box center [229, 111] width 8 height 8
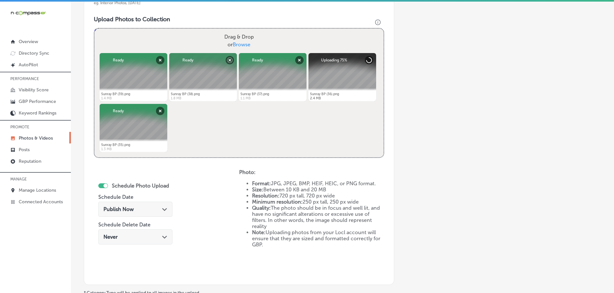
click at [159, 209] on div "Publish Now Path Created with Sketch." at bounding box center [135, 209] width 64 height 6
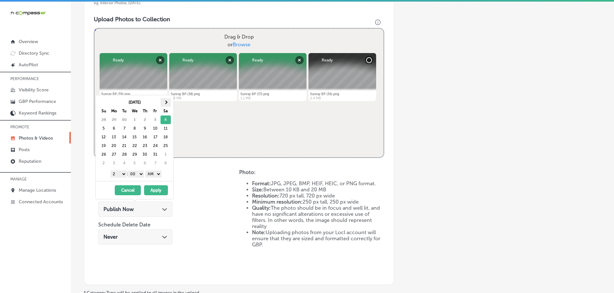
click at [166, 104] on th at bounding box center [165, 102] width 10 height 9
click at [117, 175] on select "1 2 3 4 5 6 7 8 9 10 11 12" at bounding box center [118, 174] width 16 height 7
click at [150, 174] on select "AM PM" at bounding box center [153, 174] width 16 height 7
click at [146, 171] on select "AM PM" at bounding box center [153, 174] width 16 height 7
click at [153, 173] on select "AM PM" at bounding box center [153, 174] width 16 height 7
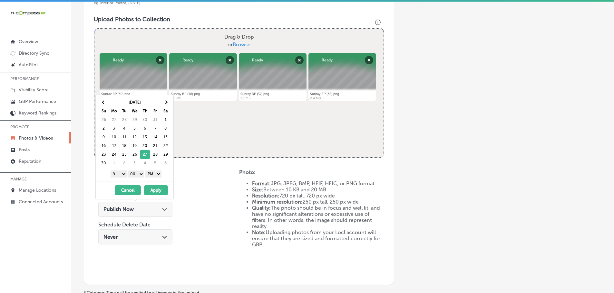
click at [160, 191] on button "Apply" at bounding box center [156, 191] width 24 height 10
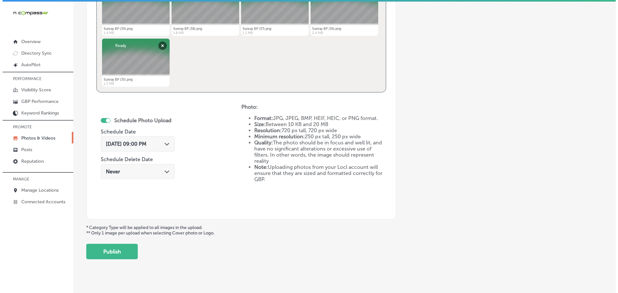
scroll to position [299, 0]
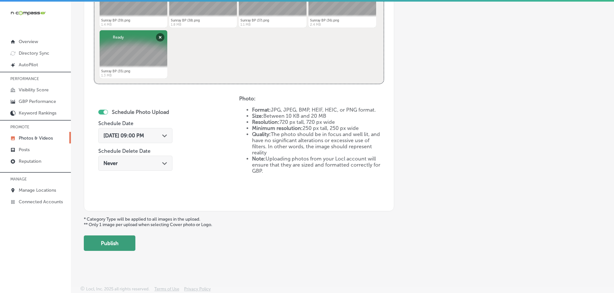
click at [131, 249] on button "Publish" at bounding box center [110, 243] width 52 height 15
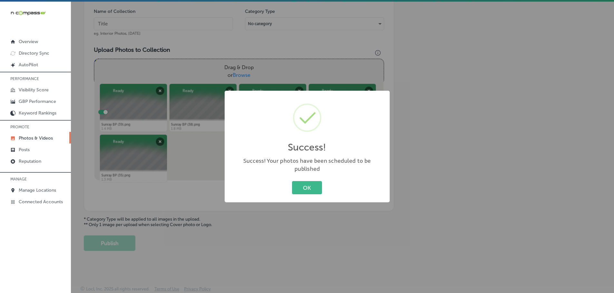
scroll to position [195, 0]
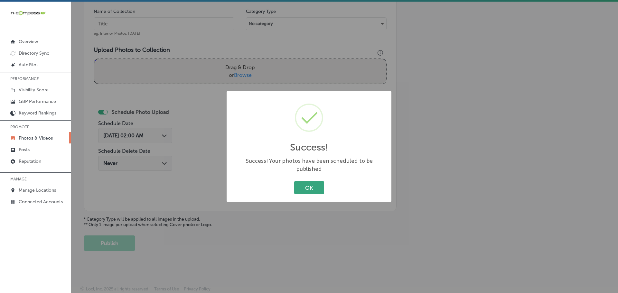
click at [314, 184] on button "OK" at bounding box center [309, 187] width 30 height 13
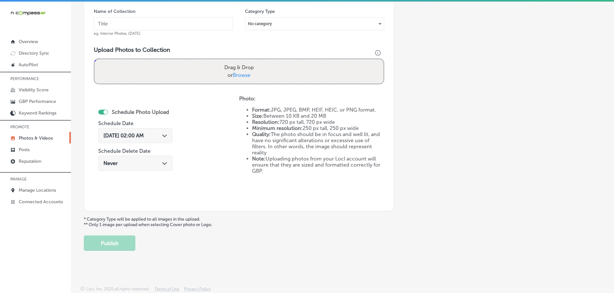
click at [239, 74] on span "Browse" at bounding box center [242, 75] width 18 height 6
click at [239, 61] on input "Drag & Drop or Browse" at bounding box center [238, 60] width 289 height 2
type input "C:\fakepath\Sunray BP (44).png"
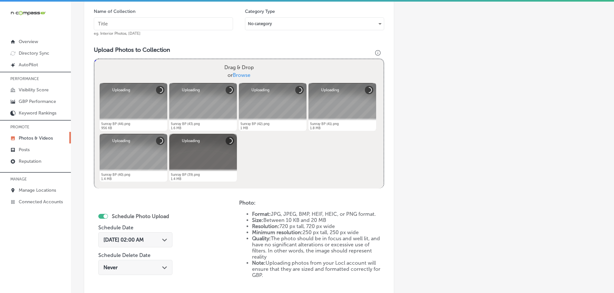
click at [140, 26] on input "text" at bounding box center [163, 23] width 139 height 13
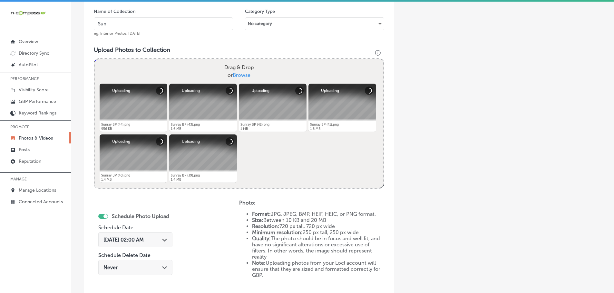
type input "Sunray BP Auto Repair"
click at [165, 242] on polygon at bounding box center [164, 240] width 5 height 3
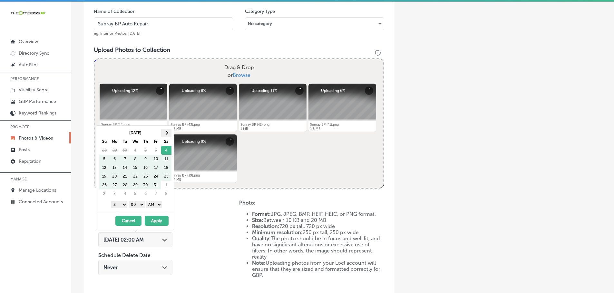
click at [166, 134] on span at bounding box center [166, 133] width 4 height 4
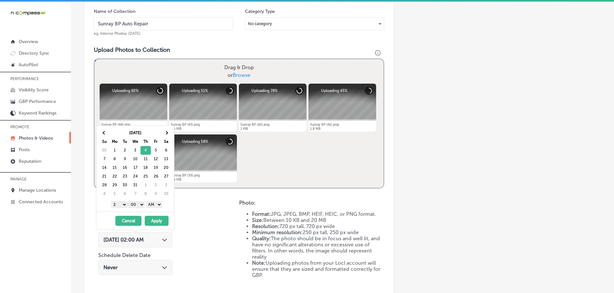
click at [117, 205] on select "1 2 3 4 5 6 7 8 9 10 11 12" at bounding box center [119, 204] width 16 height 7
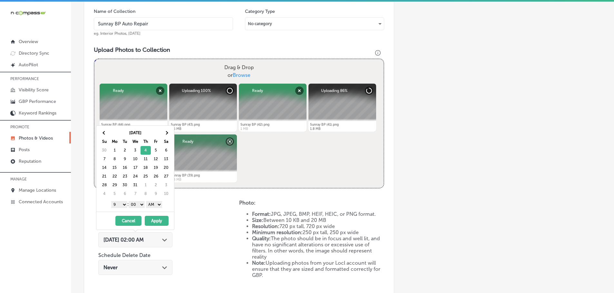
click at [157, 205] on select "AM PM" at bounding box center [154, 204] width 16 height 7
click at [159, 219] on button "Apply" at bounding box center [157, 221] width 24 height 10
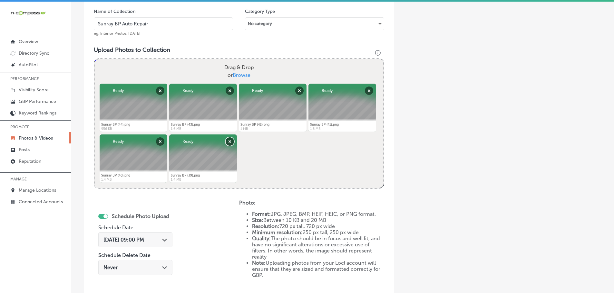
click at [230, 141] on button "Remove" at bounding box center [229, 142] width 8 height 8
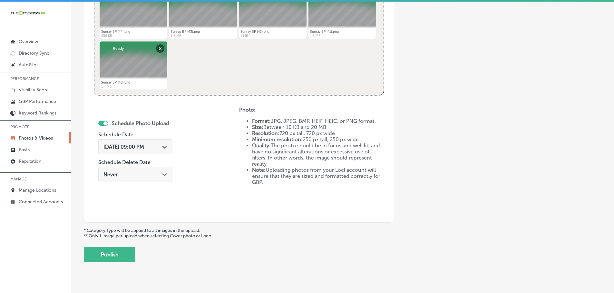
scroll to position [292, 0]
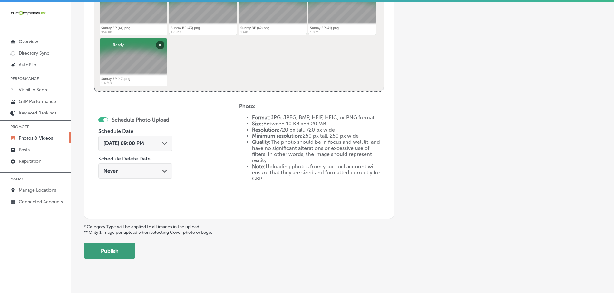
click at [121, 250] on button "Publish" at bounding box center [110, 251] width 52 height 15
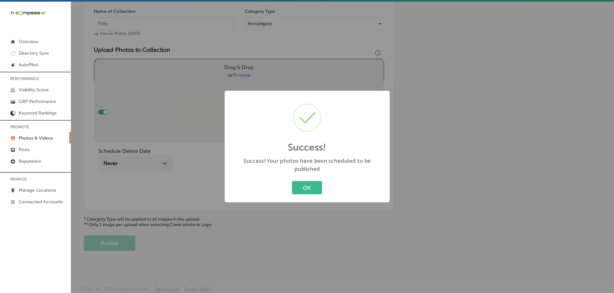
scroll to position [195, 0]
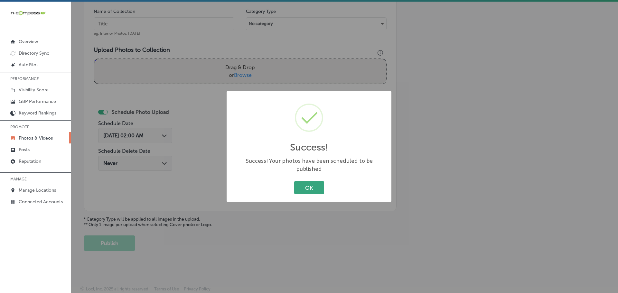
click at [307, 184] on button "OK" at bounding box center [309, 187] width 30 height 13
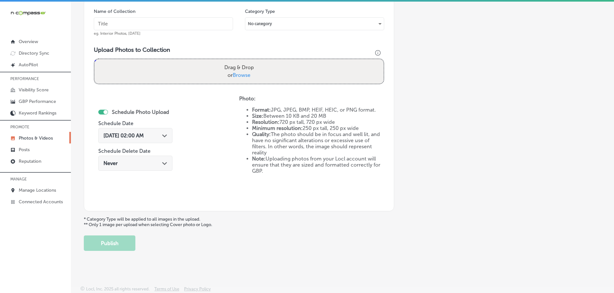
click at [242, 75] on span "Browse" at bounding box center [242, 75] width 18 height 6
click at [242, 61] on input "Drag & Drop or Browse" at bounding box center [238, 60] width 289 height 2
type input "C:\fakepath\Sunray BP (49).png"
click at [174, 26] on input "text" at bounding box center [163, 23] width 139 height 13
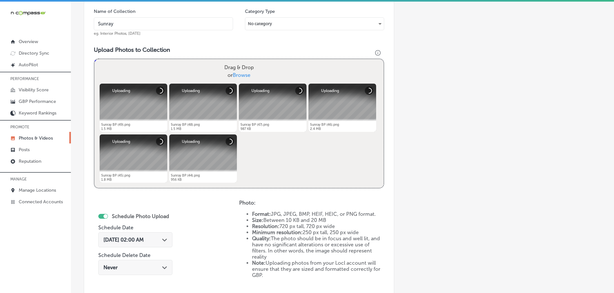
type input "Sunray BP Auto Repair"
click at [163, 239] on icon "Path Created with Sketch." at bounding box center [164, 240] width 5 height 3
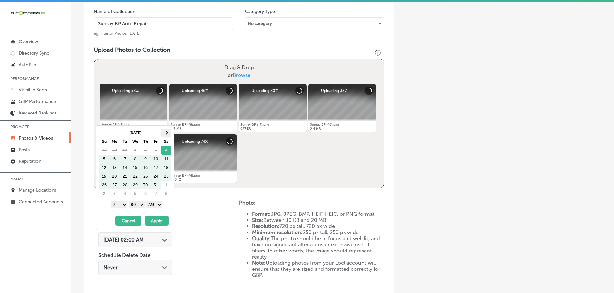
click at [166, 135] on th at bounding box center [166, 133] width 10 height 9
click at [167, 134] on span at bounding box center [166, 133] width 4 height 4
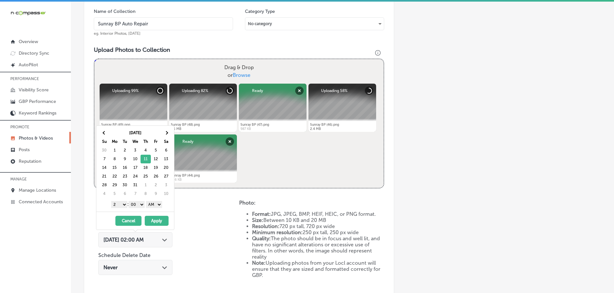
click at [122, 205] on select "1 2 3 4 5 6 7 8 9 10 11 12" at bounding box center [119, 204] width 16 height 7
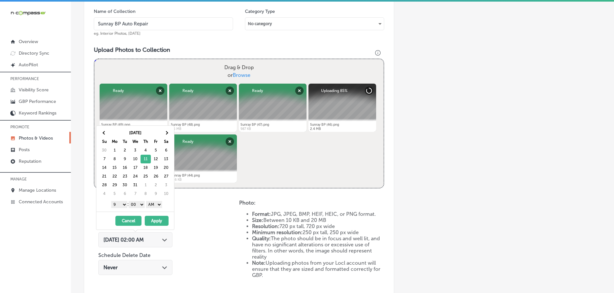
click at [156, 205] on select "AM PM" at bounding box center [154, 204] width 16 height 7
click at [157, 220] on button "Apply" at bounding box center [157, 221] width 24 height 10
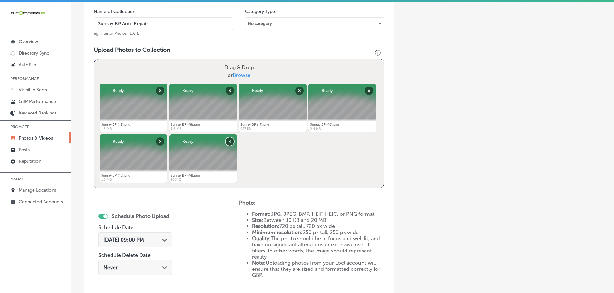
click at [228, 143] on button "Remove" at bounding box center [229, 142] width 8 height 8
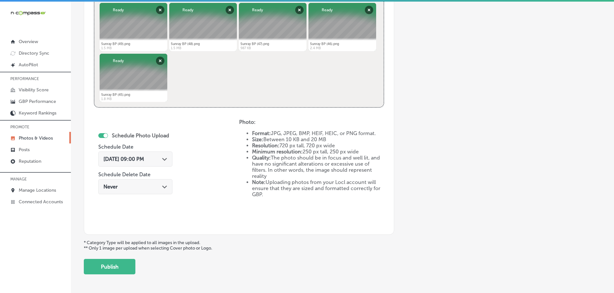
scroll to position [299, 0]
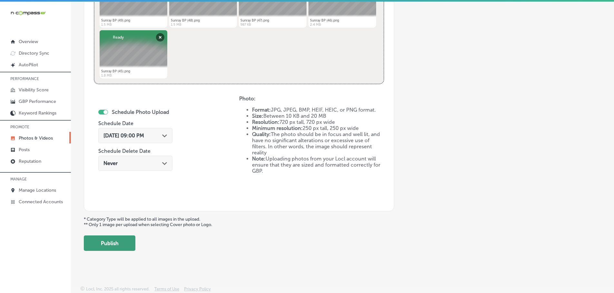
click at [129, 242] on button "Publish" at bounding box center [110, 243] width 52 height 15
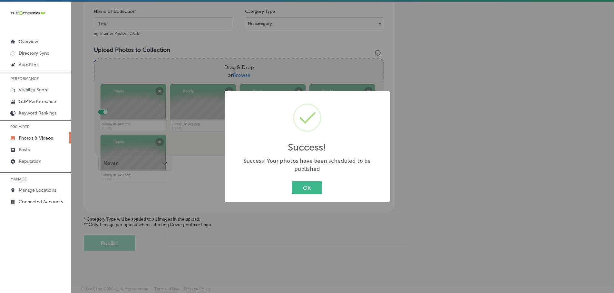
scroll to position [195, 0]
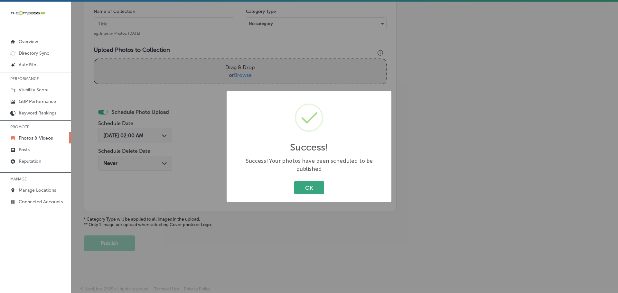
click at [316, 188] on button "OK" at bounding box center [309, 187] width 30 height 13
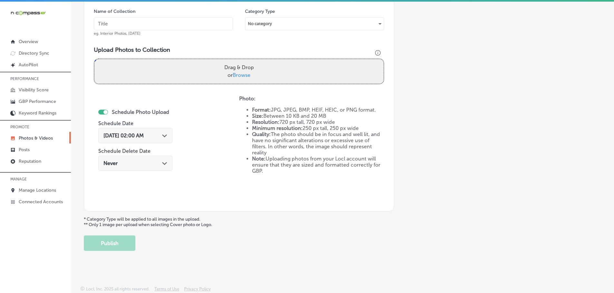
click at [244, 73] on span "Browse" at bounding box center [242, 75] width 18 height 6
click at [244, 61] on input "Drag & Drop or Browse" at bounding box center [238, 60] width 289 height 2
type input "C:\fakepath\Sunray BP (54).png"
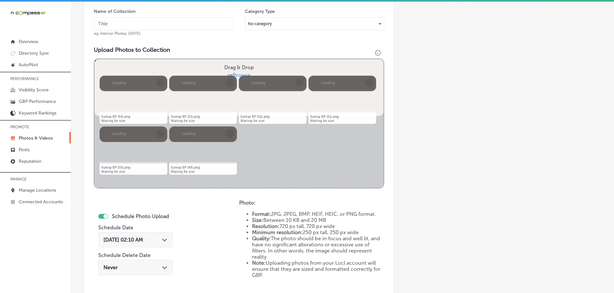
click at [183, 24] on input "text" at bounding box center [163, 23] width 139 height 13
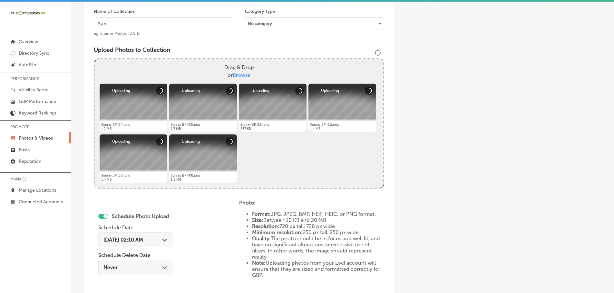
type input "Sunray BP Auto Repair"
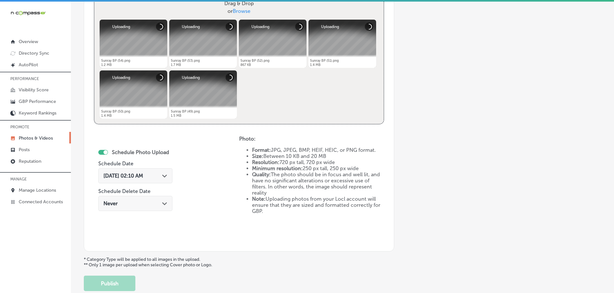
scroll to position [259, 0]
click at [164, 178] on div "Oct 4, 2025 02:10 AM Path Created with Sketch." at bounding box center [135, 176] width 64 height 6
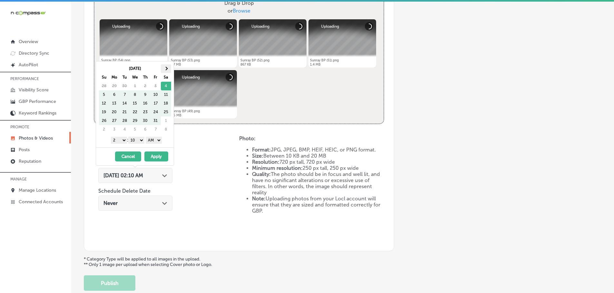
click at [166, 68] on span at bounding box center [166, 69] width 4 height 4
click at [167, 67] on span at bounding box center [166, 69] width 4 height 4
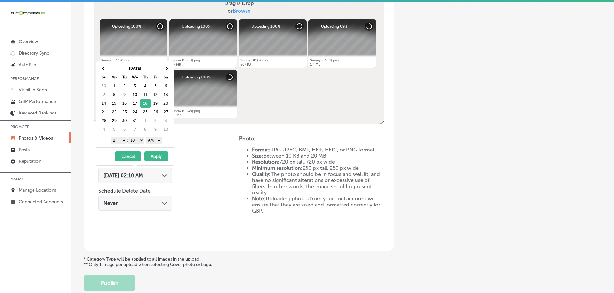
click at [117, 142] on select "1 2 3 4 5 6 7 8 9 10 11 12" at bounding box center [119, 140] width 16 height 7
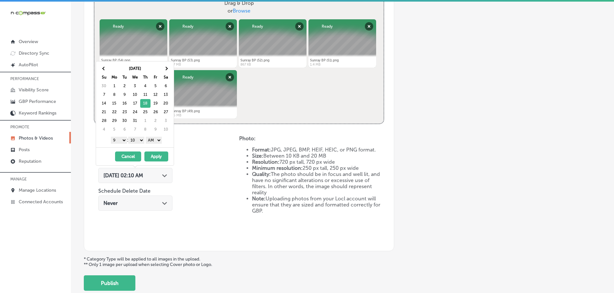
click at [134, 139] on select "00 10 20 30 40 50" at bounding box center [136, 140] width 16 height 7
click at [154, 139] on select "AM PM" at bounding box center [154, 140] width 16 height 7
click at [157, 157] on button "Apply" at bounding box center [156, 157] width 24 height 10
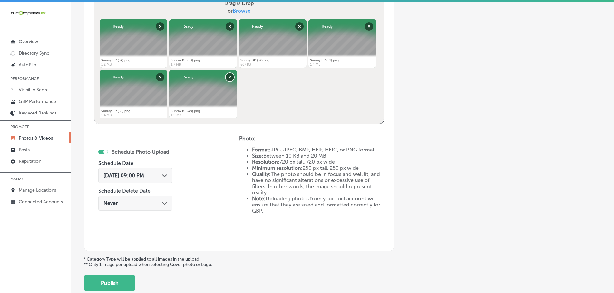
click at [228, 75] on button "Remove" at bounding box center [229, 77] width 8 height 8
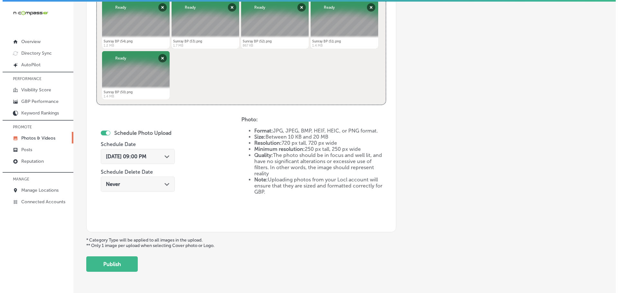
scroll to position [299, 0]
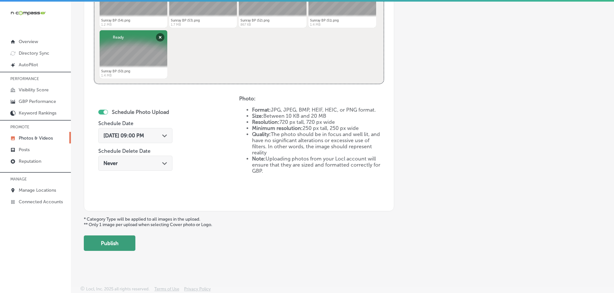
click at [116, 244] on button "Publish" at bounding box center [110, 243] width 52 height 15
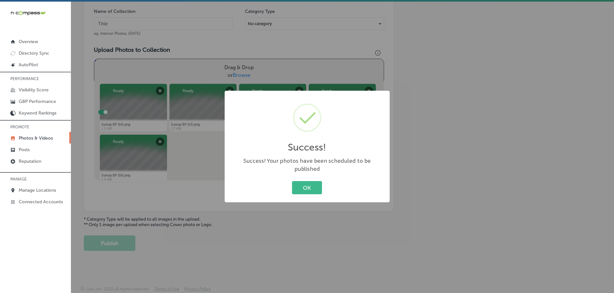
scroll to position [195, 0]
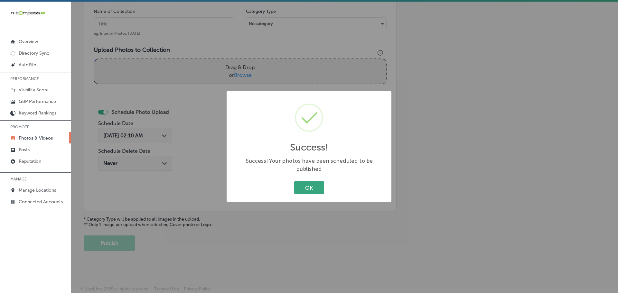
click at [300, 183] on button "OK" at bounding box center [309, 187] width 30 height 13
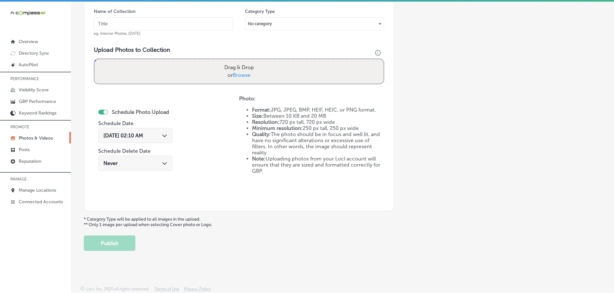
click at [244, 75] on span "Browse" at bounding box center [242, 75] width 18 height 6
click at [244, 61] on input "Drag & Drop or Browse" at bounding box center [238, 60] width 289 height 2
type input "C:\fakepath\Sunray BP (59).png"
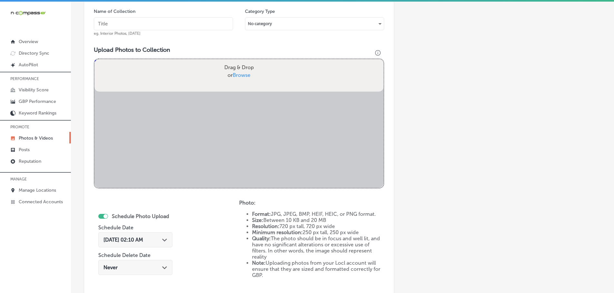
click at [175, 23] on input "text" at bounding box center [163, 23] width 139 height 13
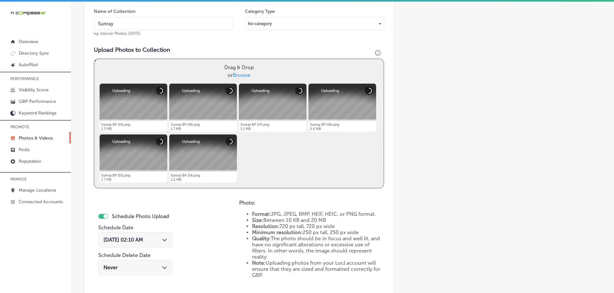
type input "Sunray BP Auto Repair"
click at [159, 239] on div "Oct 4, 2025 02:10 AM Path Created with Sketch." at bounding box center [135, 240] width 64 height 6
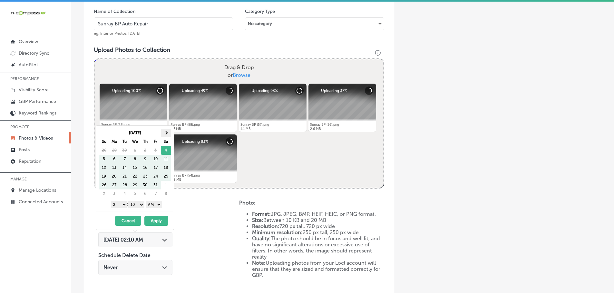
click at [167, 133] on span at bounding box center [166, 133] width 4 height 4
click at [167, 134] on span at bounding box center [166, 133] width 4 height 4
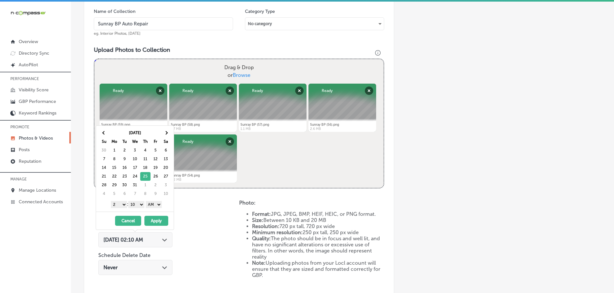
click at [117, 206] on select "1 2 3 4 5 6 7 8 9 10 11 12" at bounding box center [119, 204] width 16 height 7
click at [136, 204] on select "00 10 20 30 40 50" at bounding box center [136, 204] width 16 height 7
drag, startPoint x: 146, startPoint y: 209, endPoint x: 155, endPoint y: 206, distance: 9.8
click at [155, 206] on select "AM PM" at bounding box center [154, 204] width 16 height 7
click at [158, 219] on button "Apply" at bounding box center [156, 221] width 24 height 10
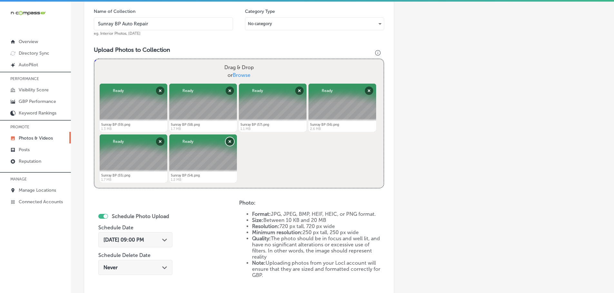
click at [229, 140] on button "Remove" at bounding box center [229, 142] width 8 height 8
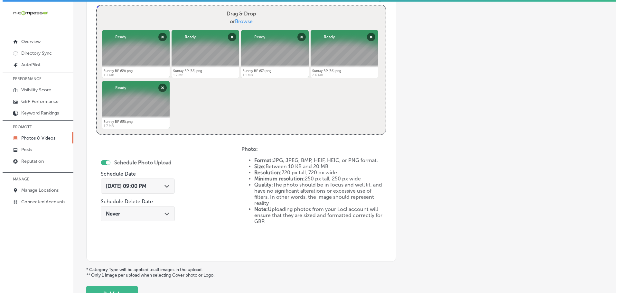
scroll to position [259, 0]
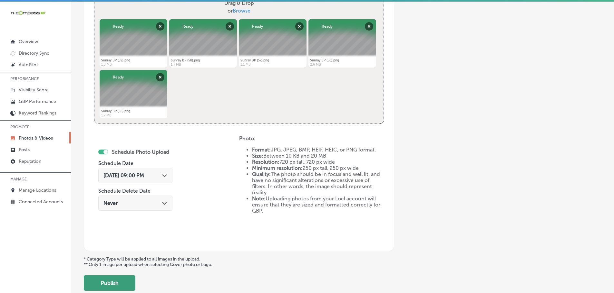
click at [112, 283] on button "Publish" at bounding box center [110, 283] width 52 height 15
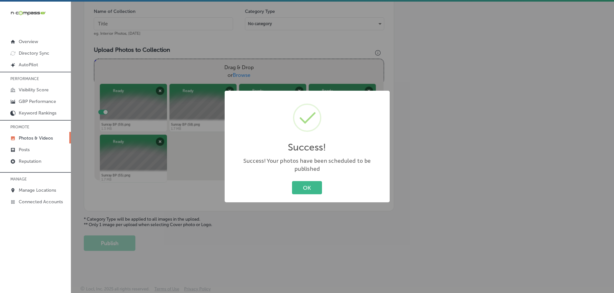
scroll to position [195, 0]
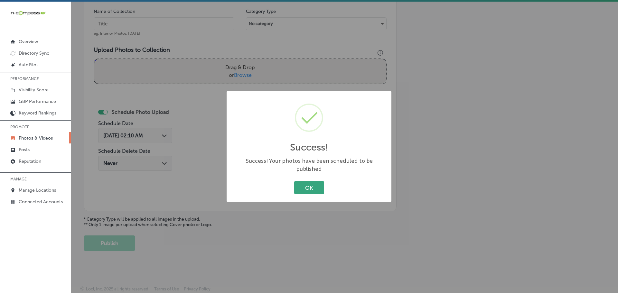
click at [313, 187] on button "OK" at bounding box center [309, 187] width 30 height 13
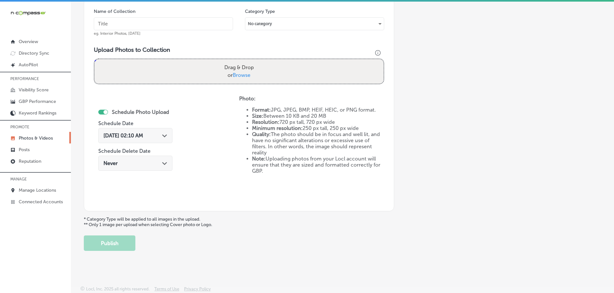
click at [240, 74] on span "Browse" at bounding box center [242, 75] width 18 height 6
click at [240, 61] on input "Drag & Drop or Browse" at bounding box center [238, 60] width 289 height 2
type input "C:\fakepath\Sunray BP (64).png"
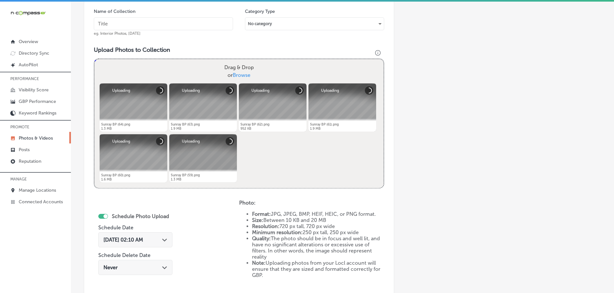
click at [148, 24] on input "text" at bounding box center [163, 23] width 139 height 13
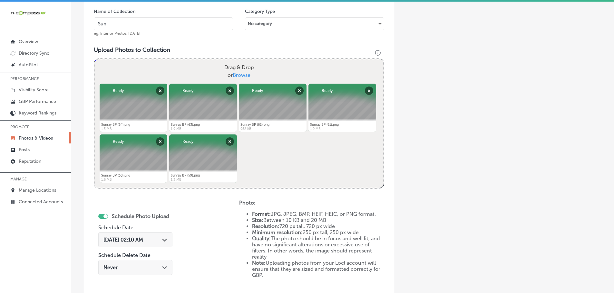
type input "Sunray BP Auto Repair"
click at [232, 139] on button "Remove" at bounding box center [229, 142] width 8 height 8
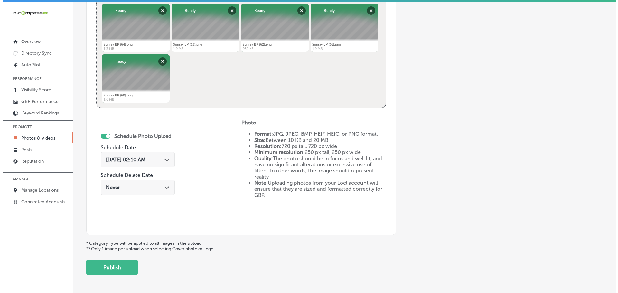
scroll to position [292, 0]
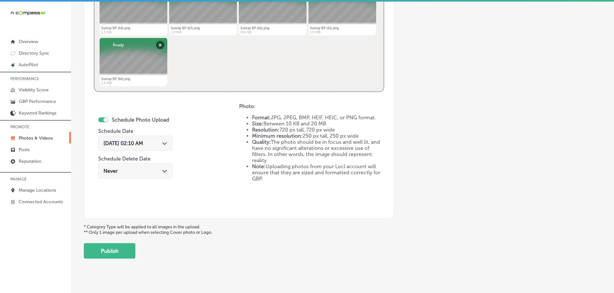
click at [164, 146] on div "Path Created with Sketch." at bounding box center [164, 142] width 5 height 5
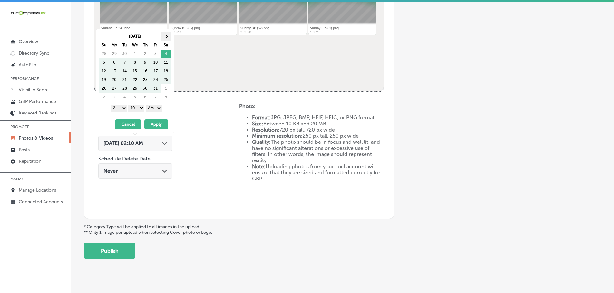
click at [163, 35] on th at bounding box center [166, 36] width 10 height 9
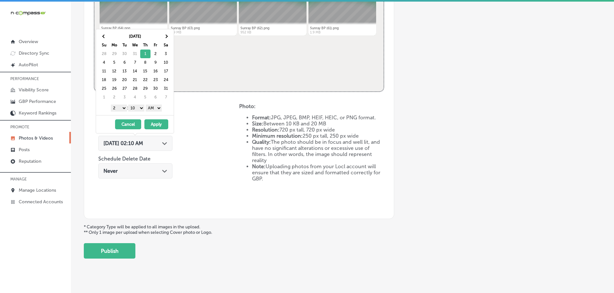
click at [118, 108] on select "1 2 3 4 5 6 7 8 9 10 11 12" at bounding box center [119, 108] width 16 height 7
click at [134, 105] on select "00 10 20 30 40 50" at bounding box center [136, 108] width 16 height 7
click at [153, 108] on select "AM PM" at bounding box center [154, 108] width 16 height 7
click at [158, 125] on button "Apply" at bounding box center [156, 125] width 24 height 10
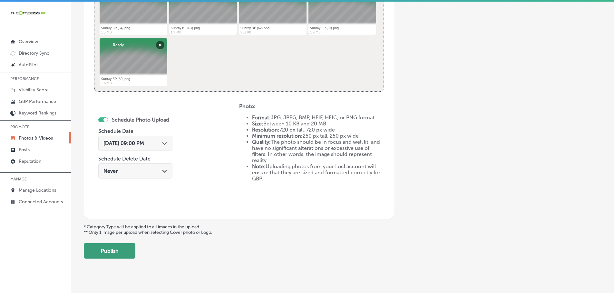
click at [114, 257] on button "Publish" at bounding box center [110, 251] width 52 height 15
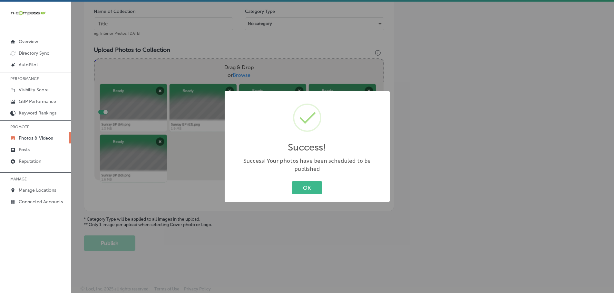
scroll to position [195, 0]
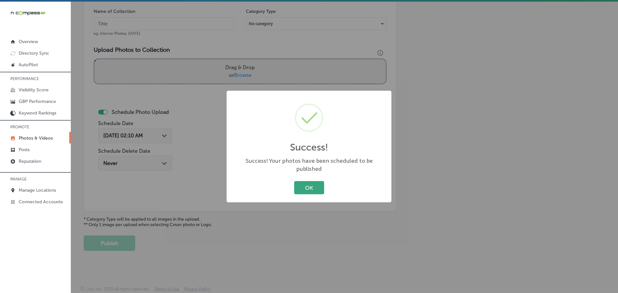
click at [302, 182] on button "OK" at bounding box center [309, 187] width 30 height 13
